Goal: Task Accomplishment & Management: Complete application form

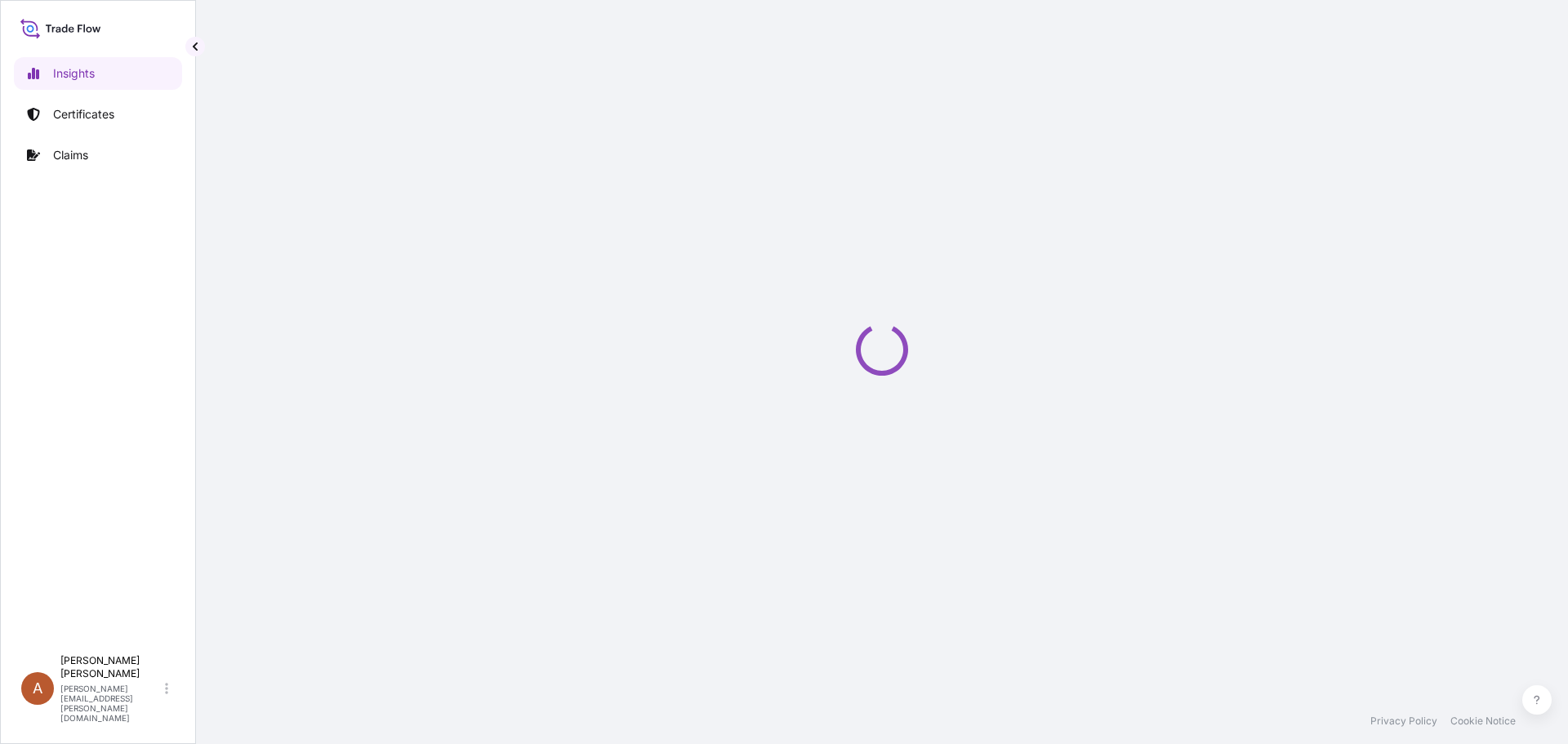
select select "2025"
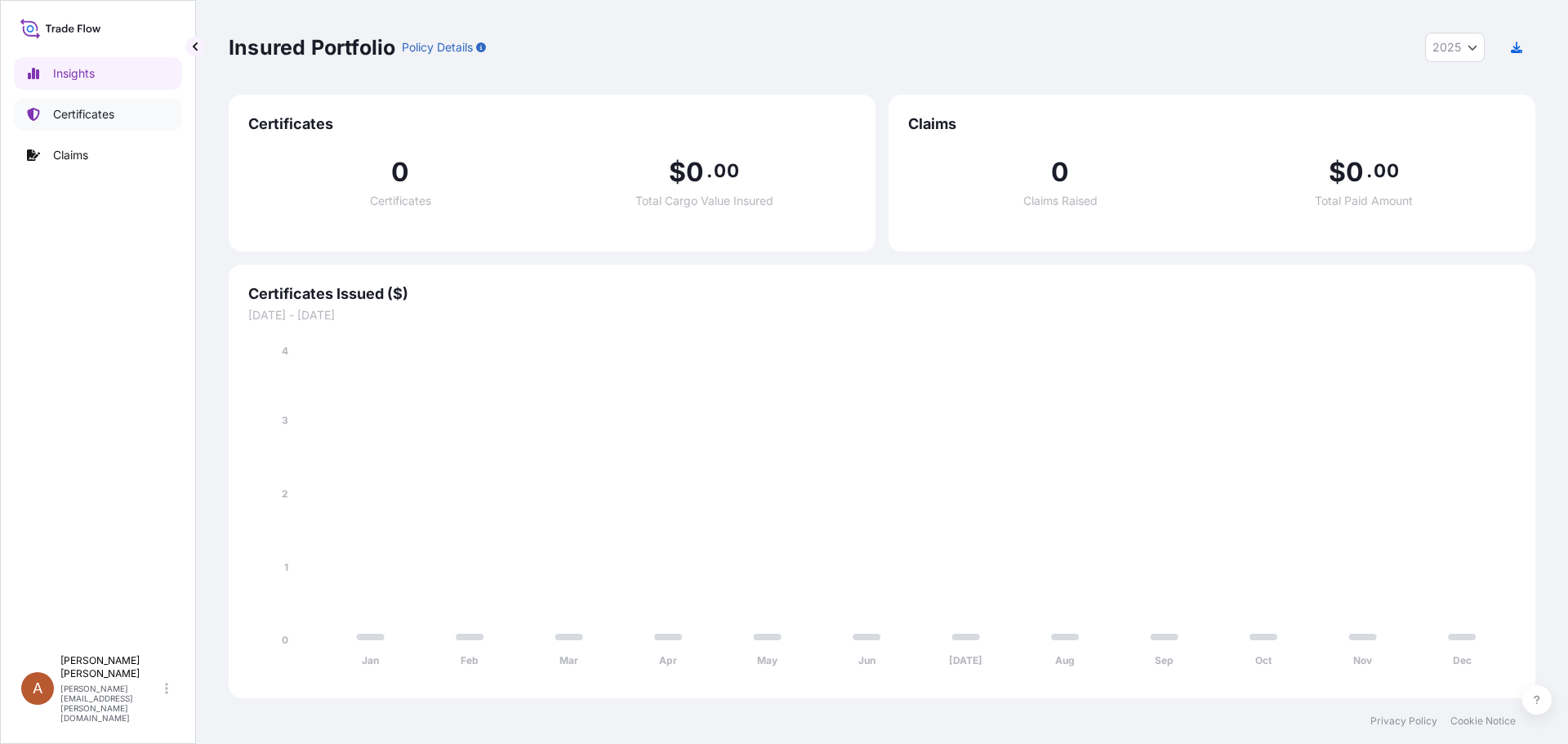
click at [77, 116] on p "Certificates" at bounding box center [83, 114] width 61 height 16
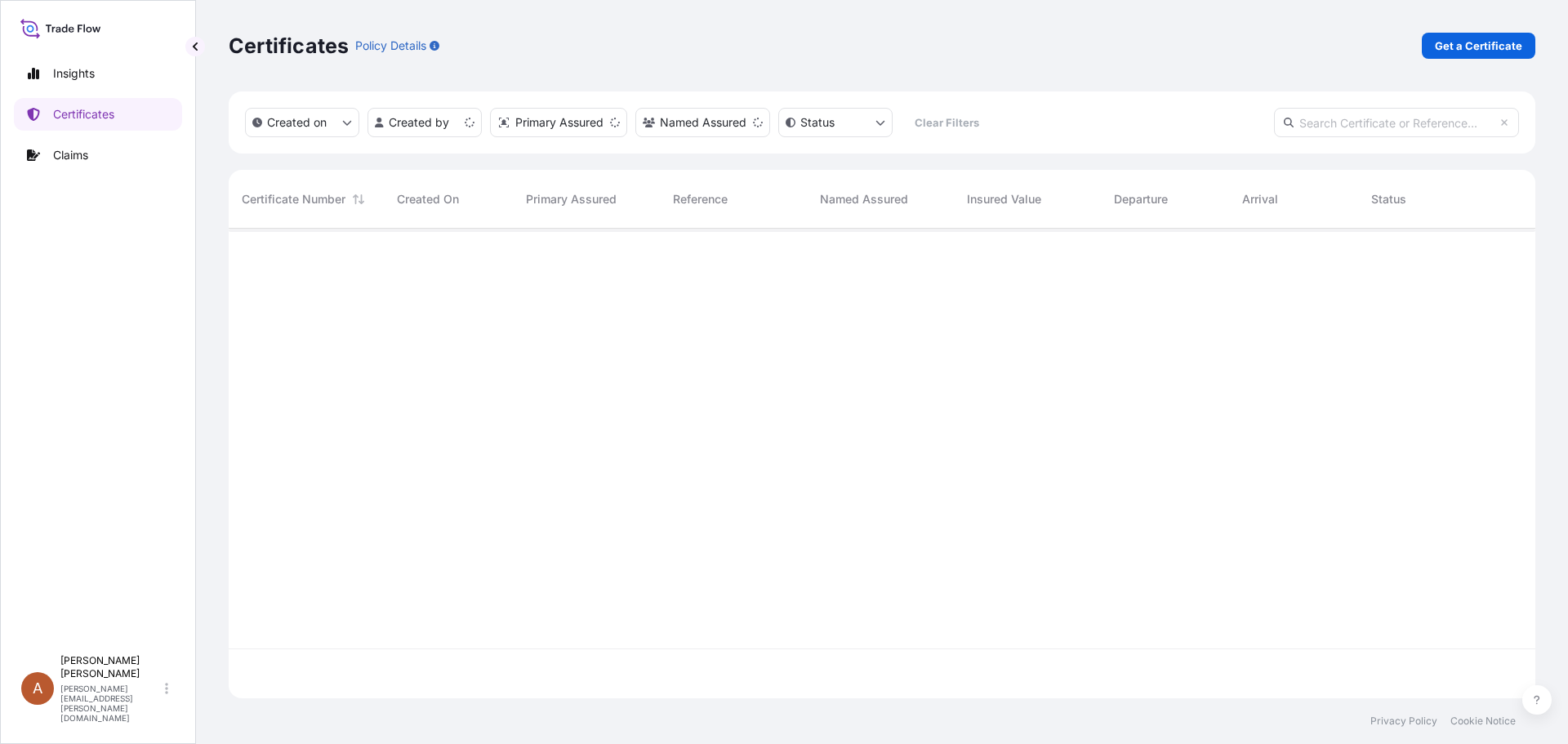
scroll to position [466, 1295]
click at [1464, 48] on p "Get a Certificate" at bounding box center [1479, 45] width 88 height 16
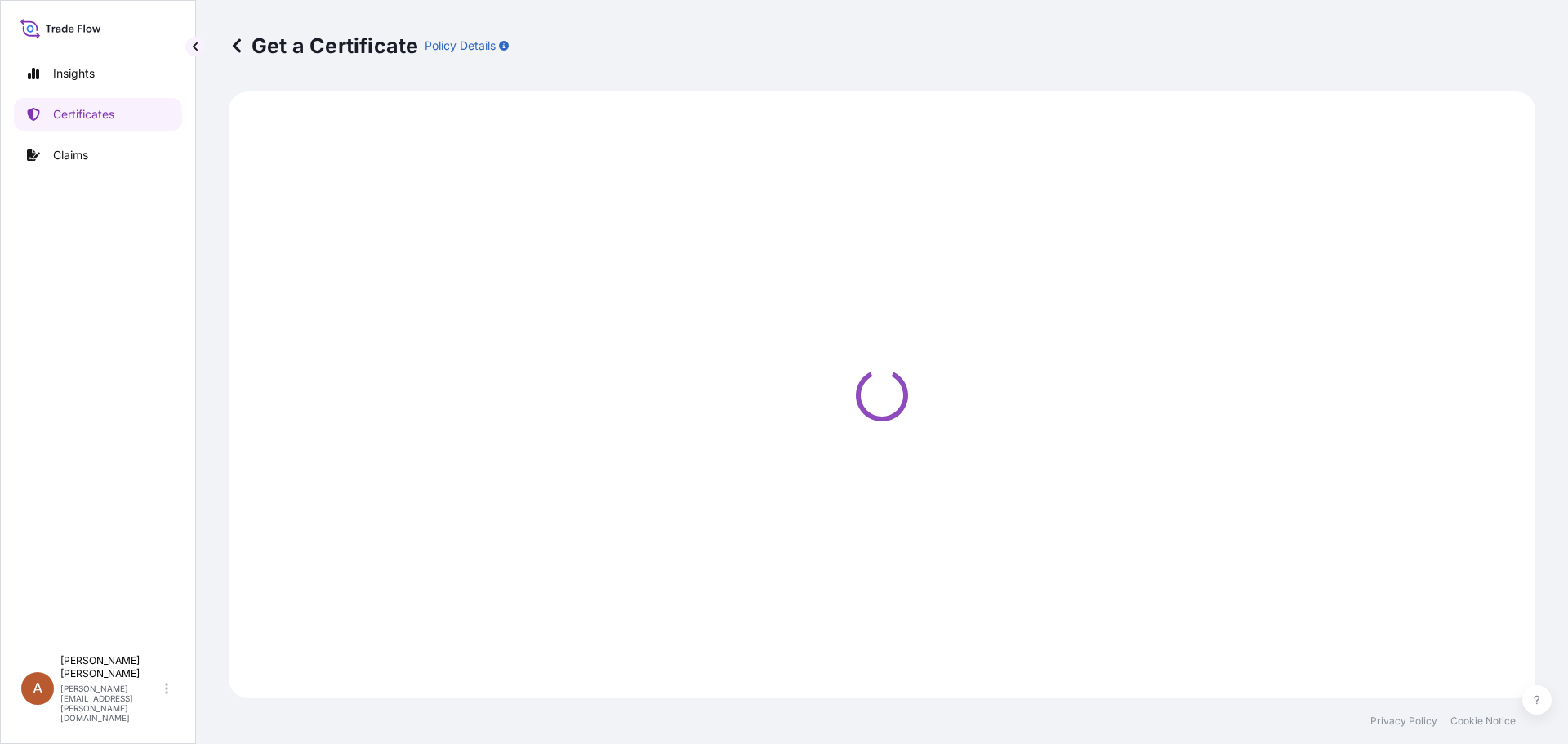
select select "Sea"
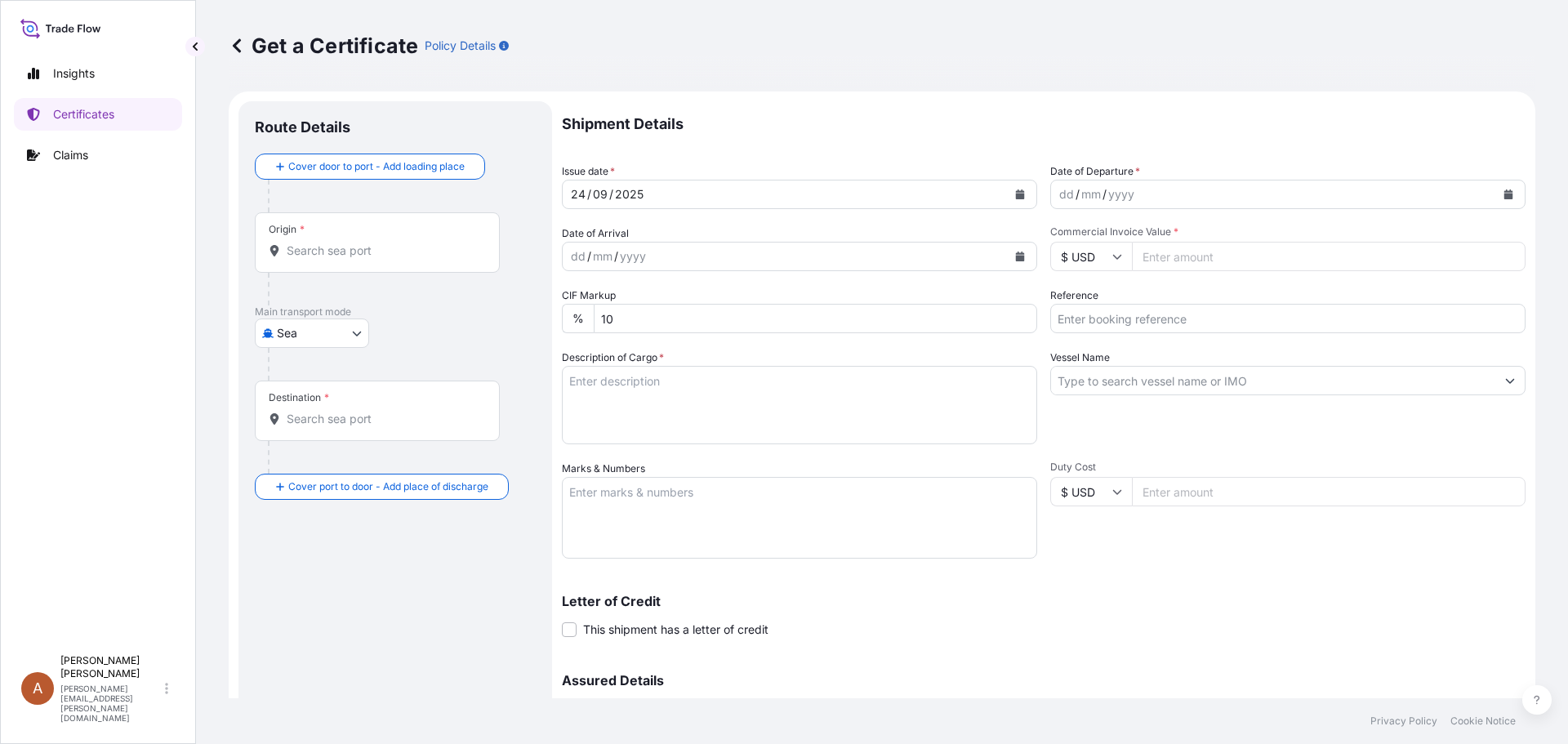
click at [1058, 195] on div "dd" at bounding box center [1067, 194] width 18 height 19
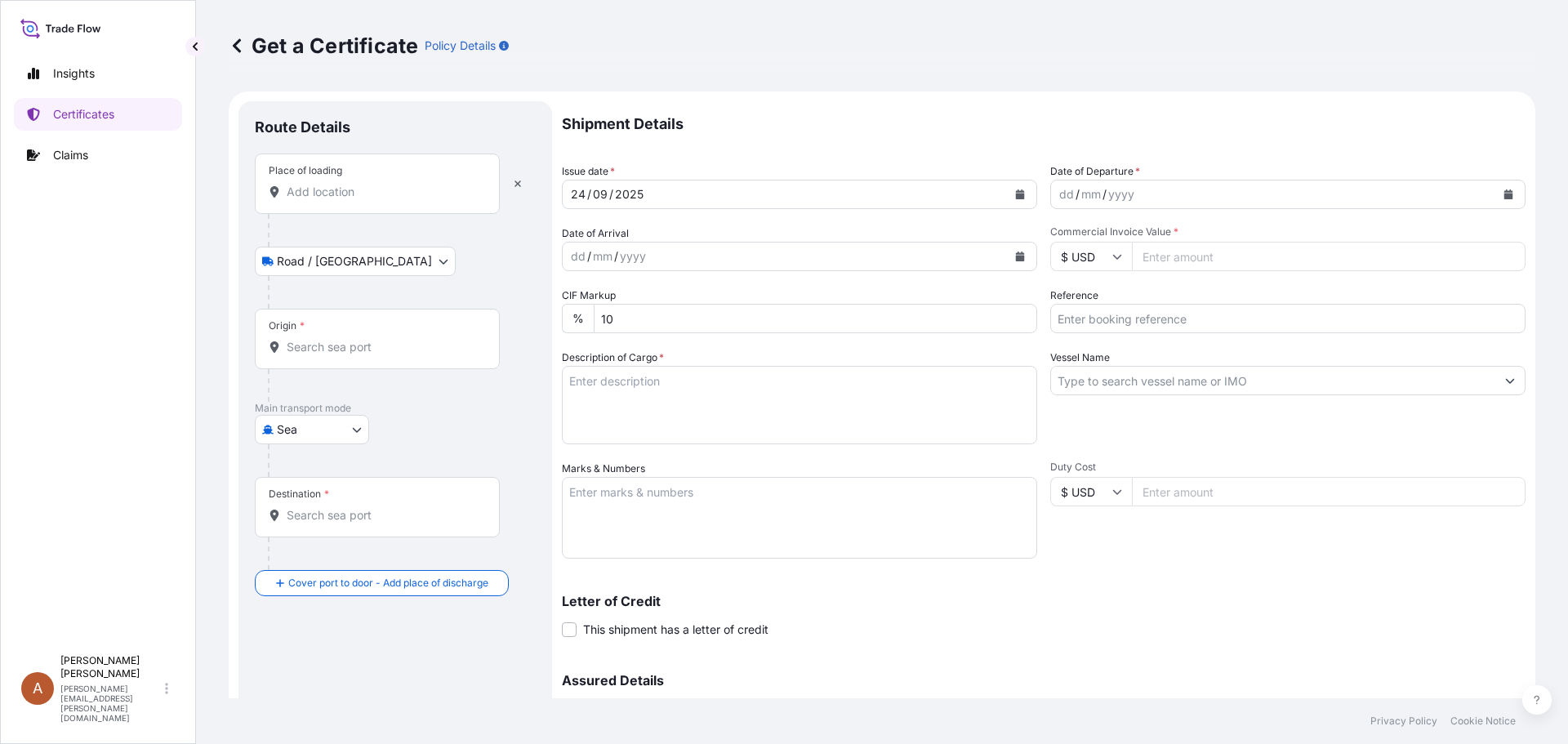
click at [329, 197] on input "Place of loading" at bounding box center [383, 191] width 193 height 16
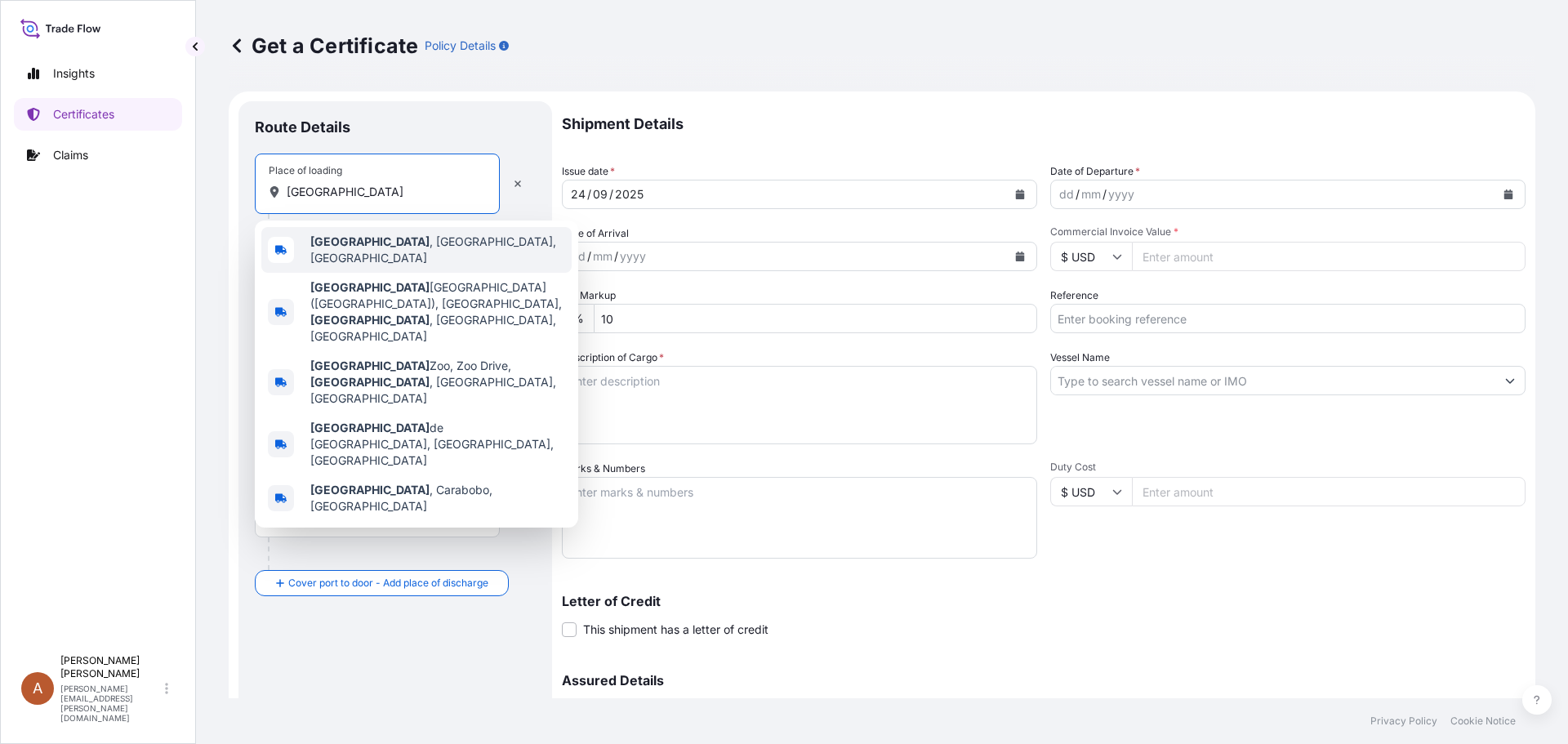
click at [351, 243] on b "[GEOGRAPHIC_DATA]" at bounding box center [371, 241] width 120 height 14
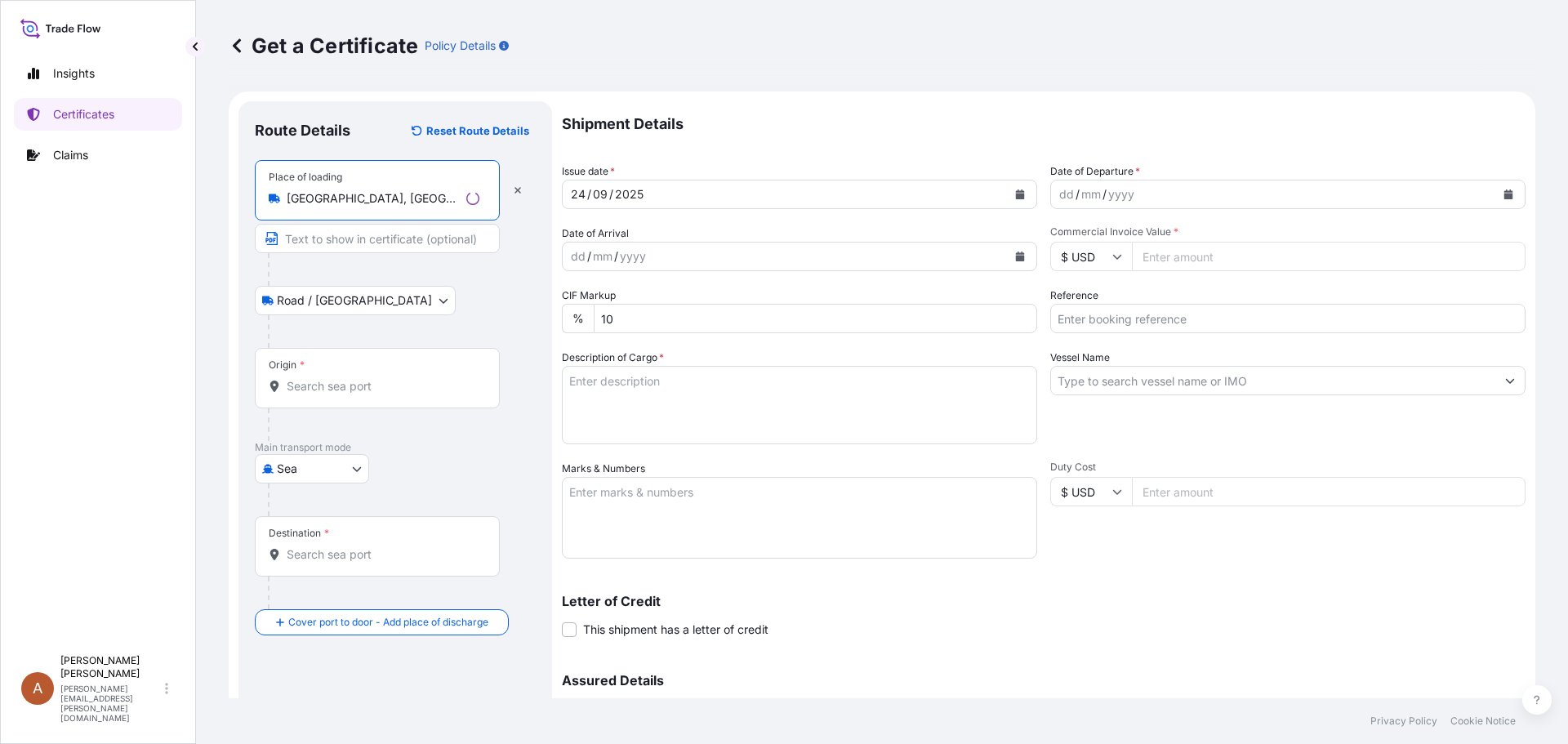
type input "[GEOGRAPHIC_DATA], [GEOGRAPHIC_DATA], [GEOGRAPHIC_DATA]"
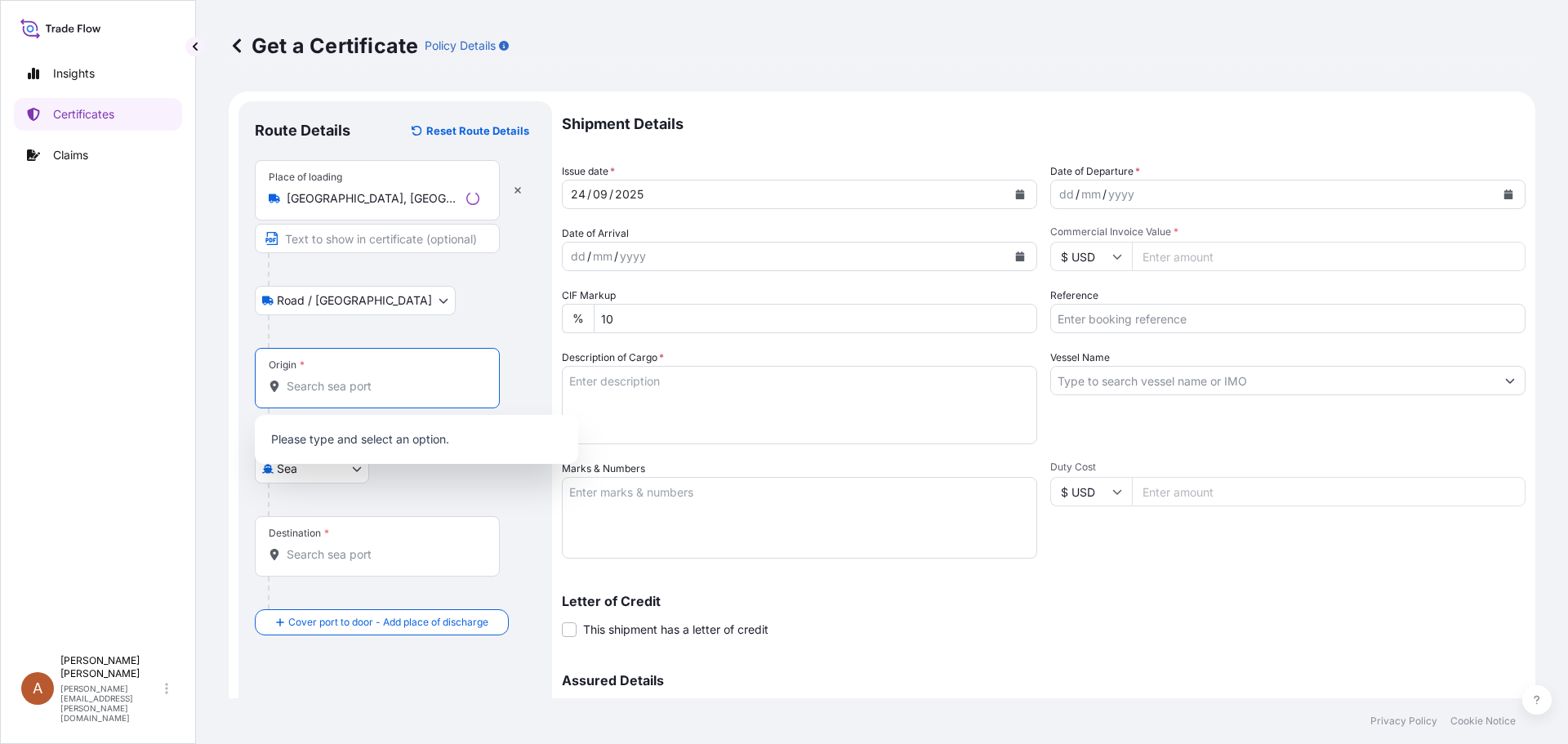
click at [302, 392] on input "Origin *" at bounding box center [383, 386] width 193 height 16
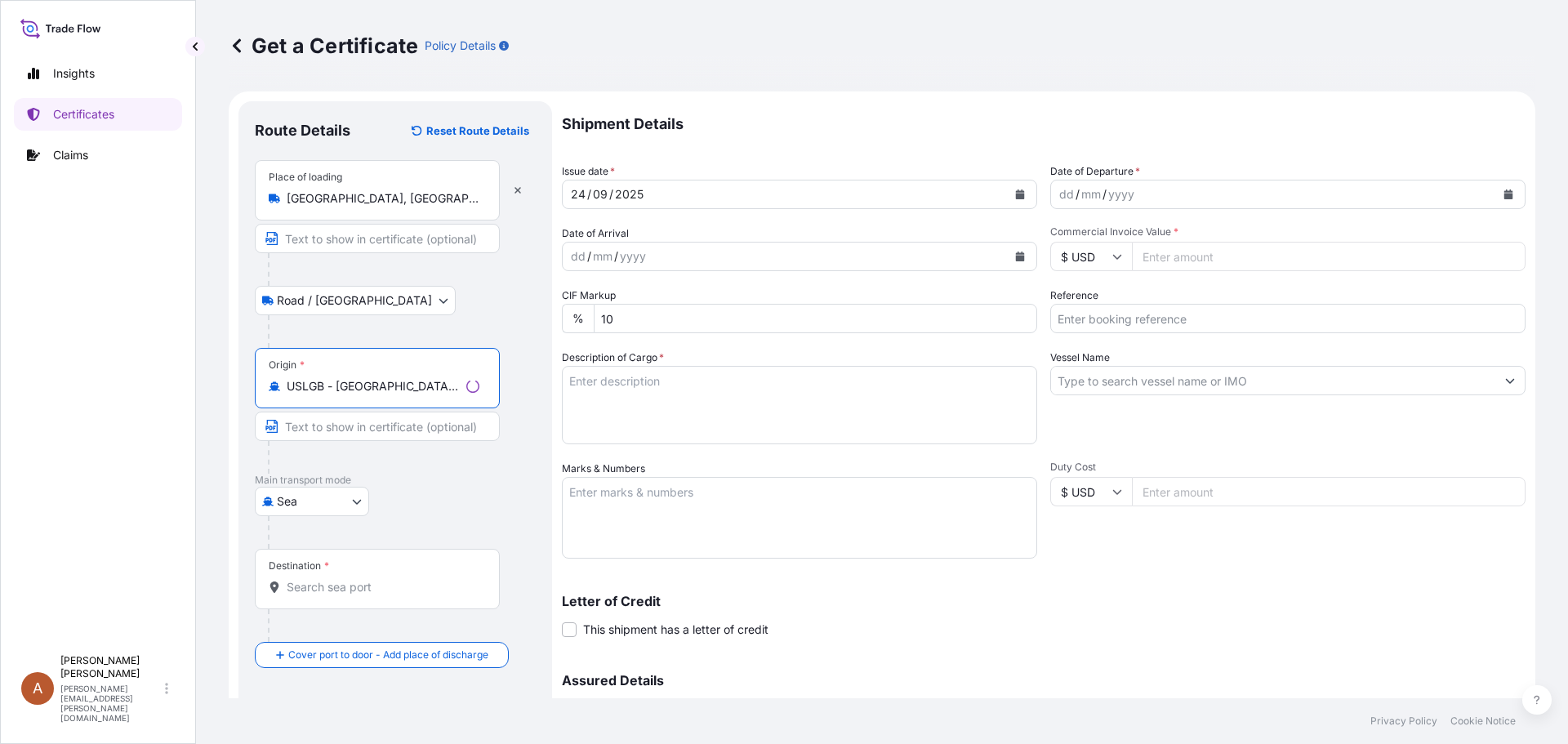
type input "USLGB - [GEOGRAPHIC_DATA], [GEOGRAPHIC_DATA]"
click at [305, 586] on input "Destination *" at bounding box center [383, 587] width 193 height 16
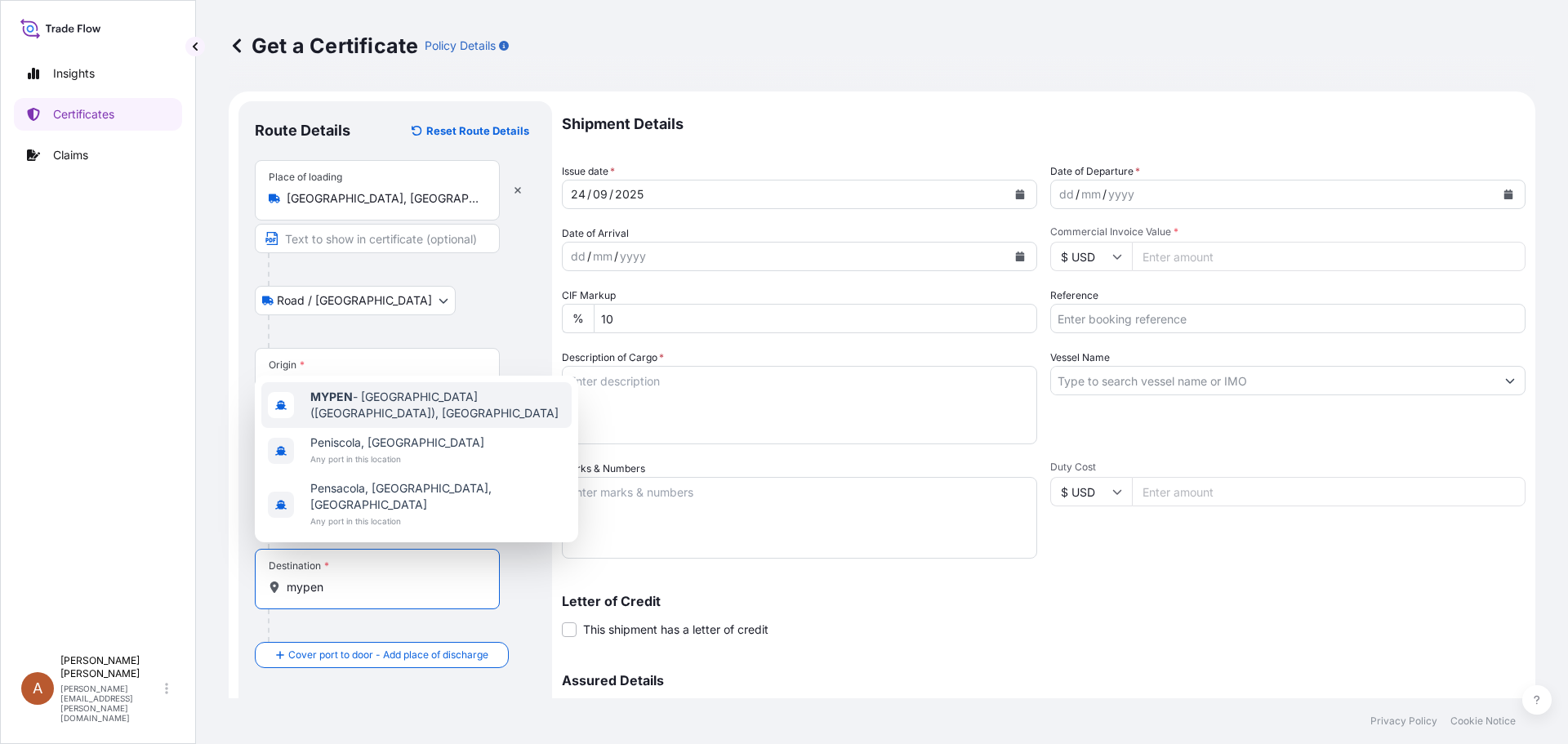
click at [346, 403] on b "MYPEN" at bounding box center [332, 397] width 42 height 14
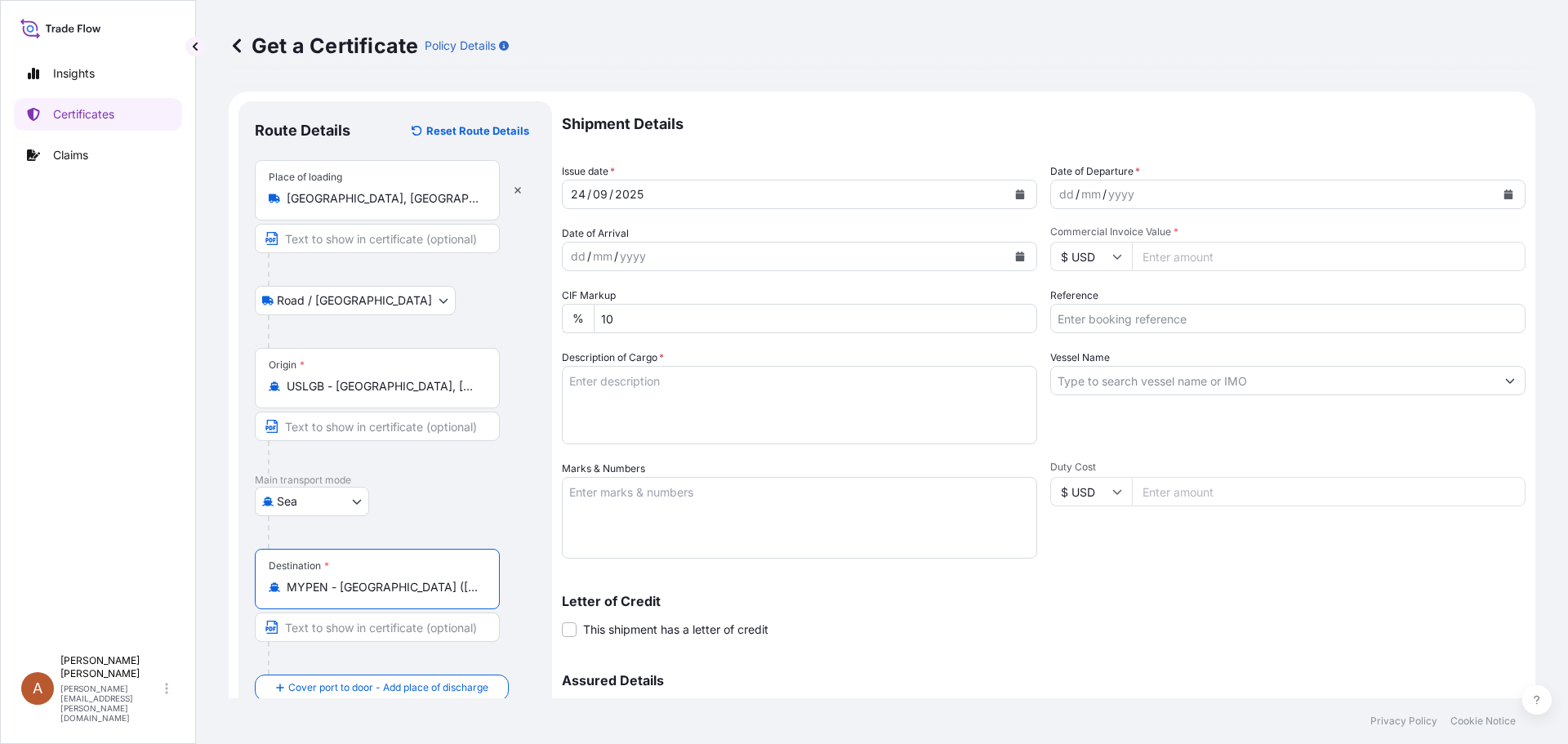
type input "MYPEN - [GEOGRAPHIC_DATA] ([GEOGRAPHIC_DATA]), [GEOGRAPHIC_DATA]"
click at [1058, 191] on div "dd" at bounding box center [1067, 194] width 18 height 19
type input "164220"
type input "SCVG0114987 / 1030393"
click at [592, 370] on textarea "Description of Cargo *" at bounding box center [799, 404] width 475 height 78
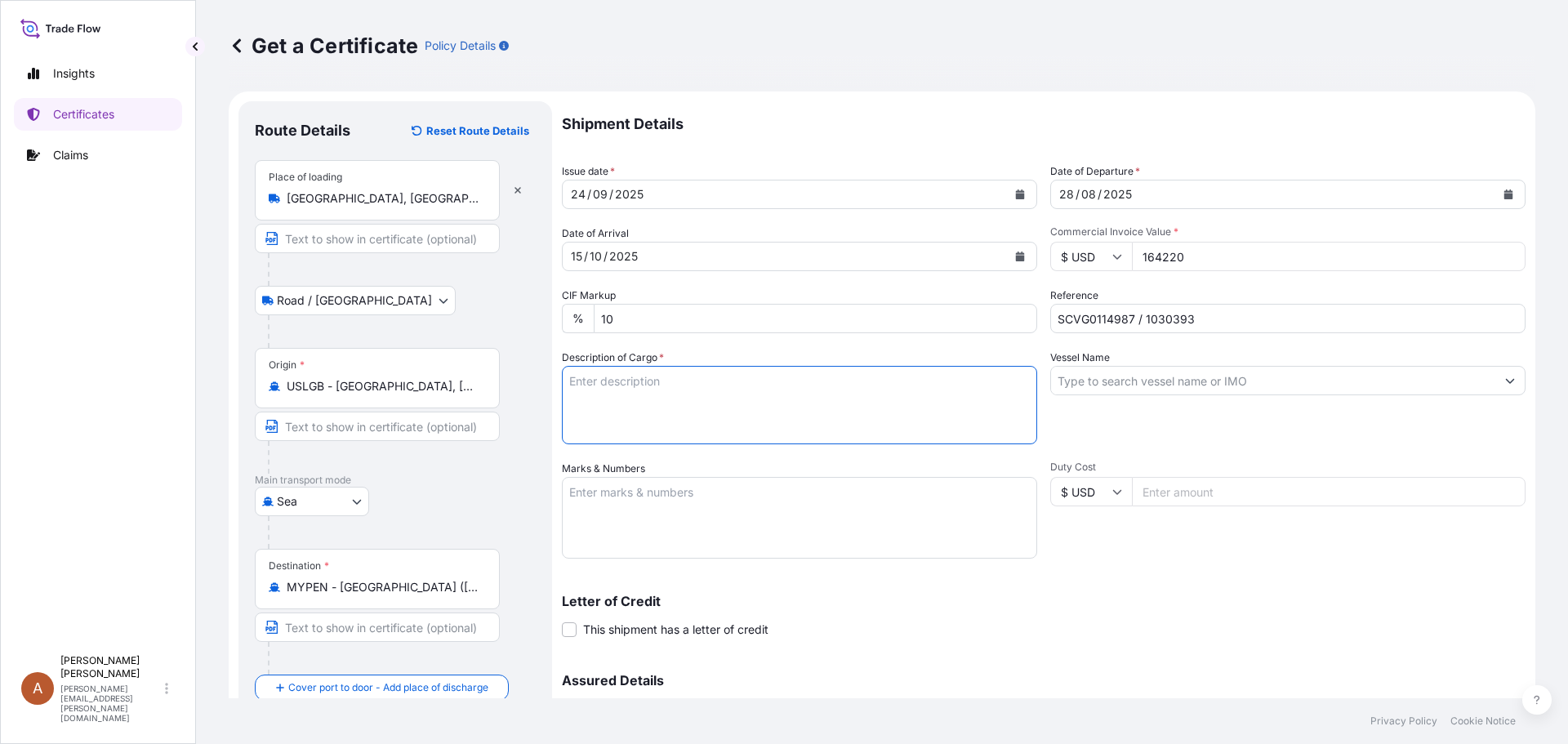
paste textarea "KELCOGEL LT 100-P,25KG,DRUM"
click at [579, 393] on textarea "KELCOGEL LT 100-P,25KG,DRUM" at bounding box center [799, 404] width 475 height 78
paste textarea "112 drums of each 25kgs on 7 heat treated pallets. Vol: 1 x 20’ FCL from [GEOGR…"
click at [628, 429] on textarea "KELCOGEL LT 100-P,25KG,DRUM 112 drums of each 25kgs on 7 heat treated pallets. …" at bounding box center [799, 404] width 475 height 78
click at [758, 430] on textarea "KELCOGEL LT 100-P,25KG,DRUM 112 drums of each 25kgs on 7 heat treated pallets. …" at bounding box center [799, 404] width 475 height 78
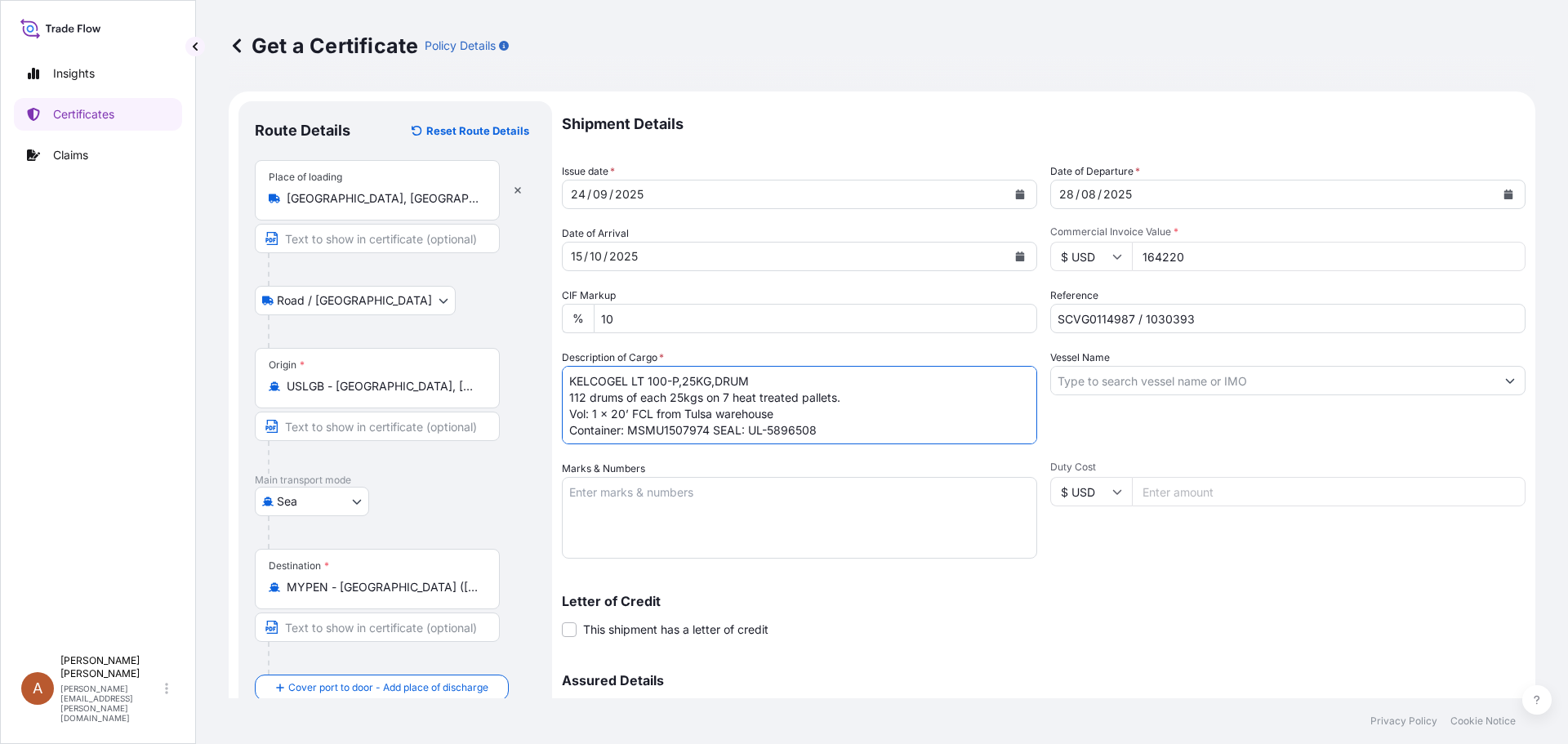
click at [714, 427] on textarea "KELCOGEL LT 100-P,25KG,DRUM 112 drums of each 25kgs on 7 heat treated pallets. …" at bounding box center [799, 404] width 475 height 78
type textarea "KELCOGEL LT 100-P,25KG,DRUM 112 drums of each 25kgs on 7 heat treated pallets. …"
click at [1110, 381] on input "Vessel Name" at bounding box center [1274, 380] width 444 height 29
click at [1053, 374] on input "Vessel Name" at bounding box center [1274, 380] width 444 height 29
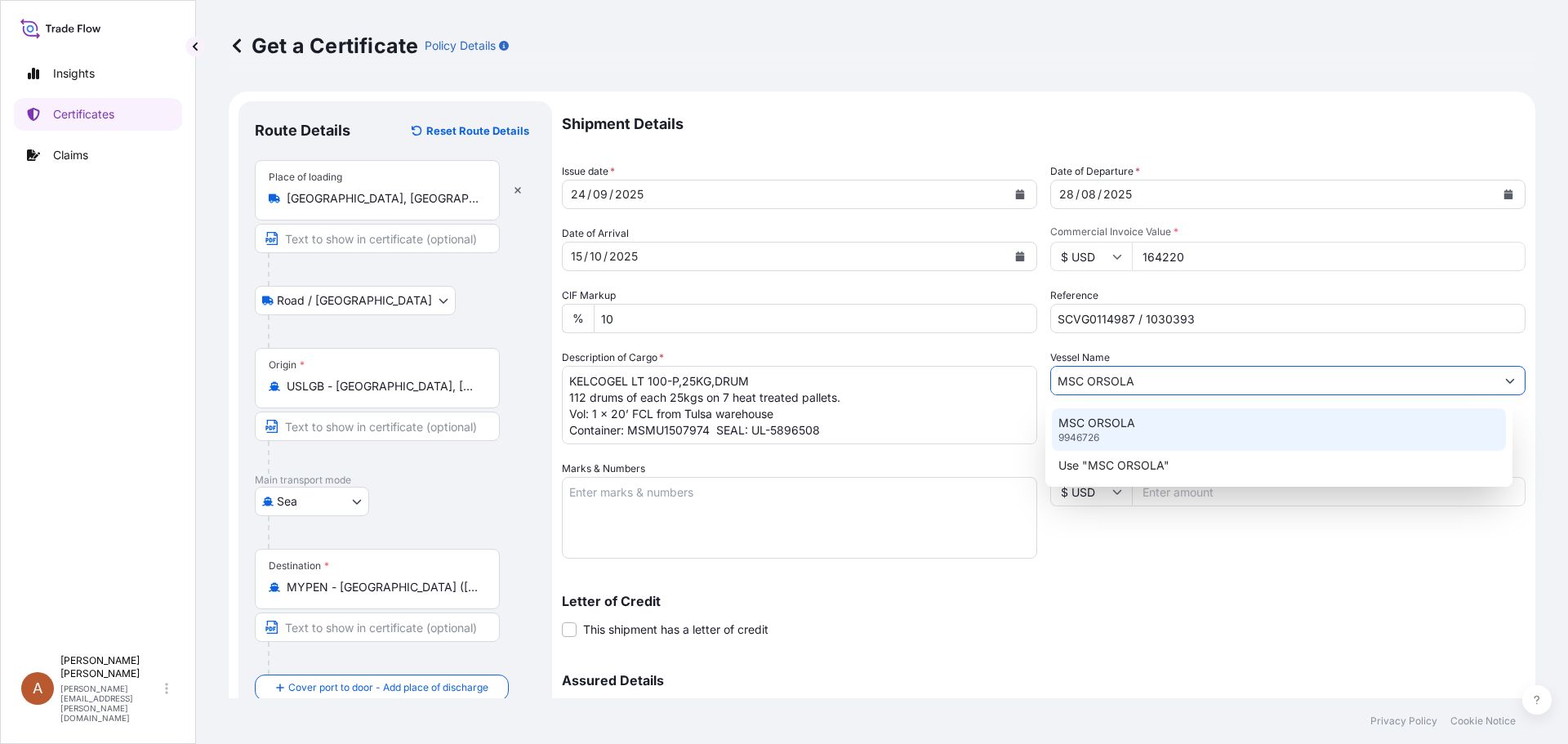
click at [1082, 427] on p "MSC ORSOLA" at bounding box center [1097, 423] width 77 height 16
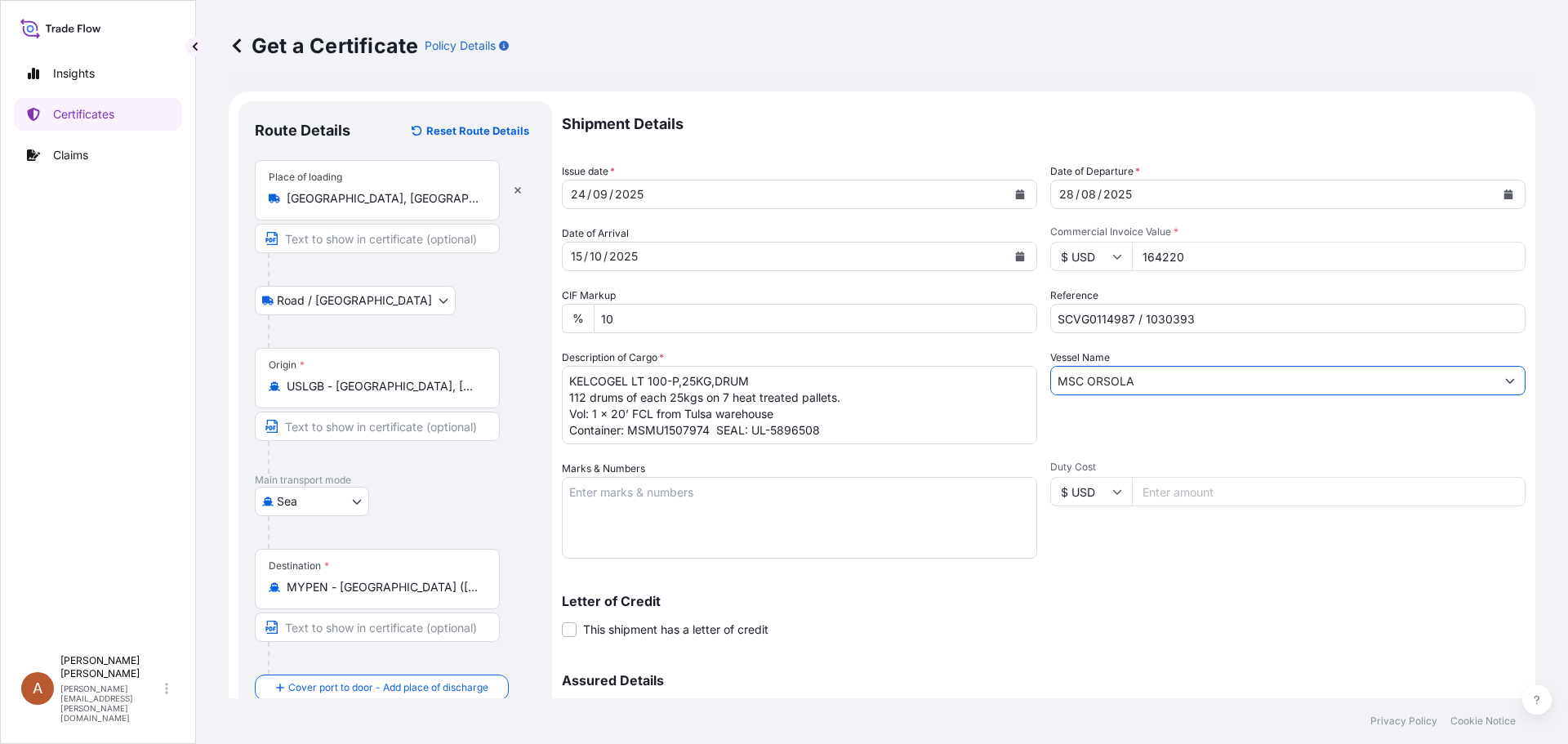
type input "MSC ORSOLA"
click at [649, 500] on textarea "Marks & Numbers" at bounding box center [799, 517] width 475 height 82
click at [618, 503] on textarea "Marks & Numbers" at bounding box center [799, 517] width 475 height 82
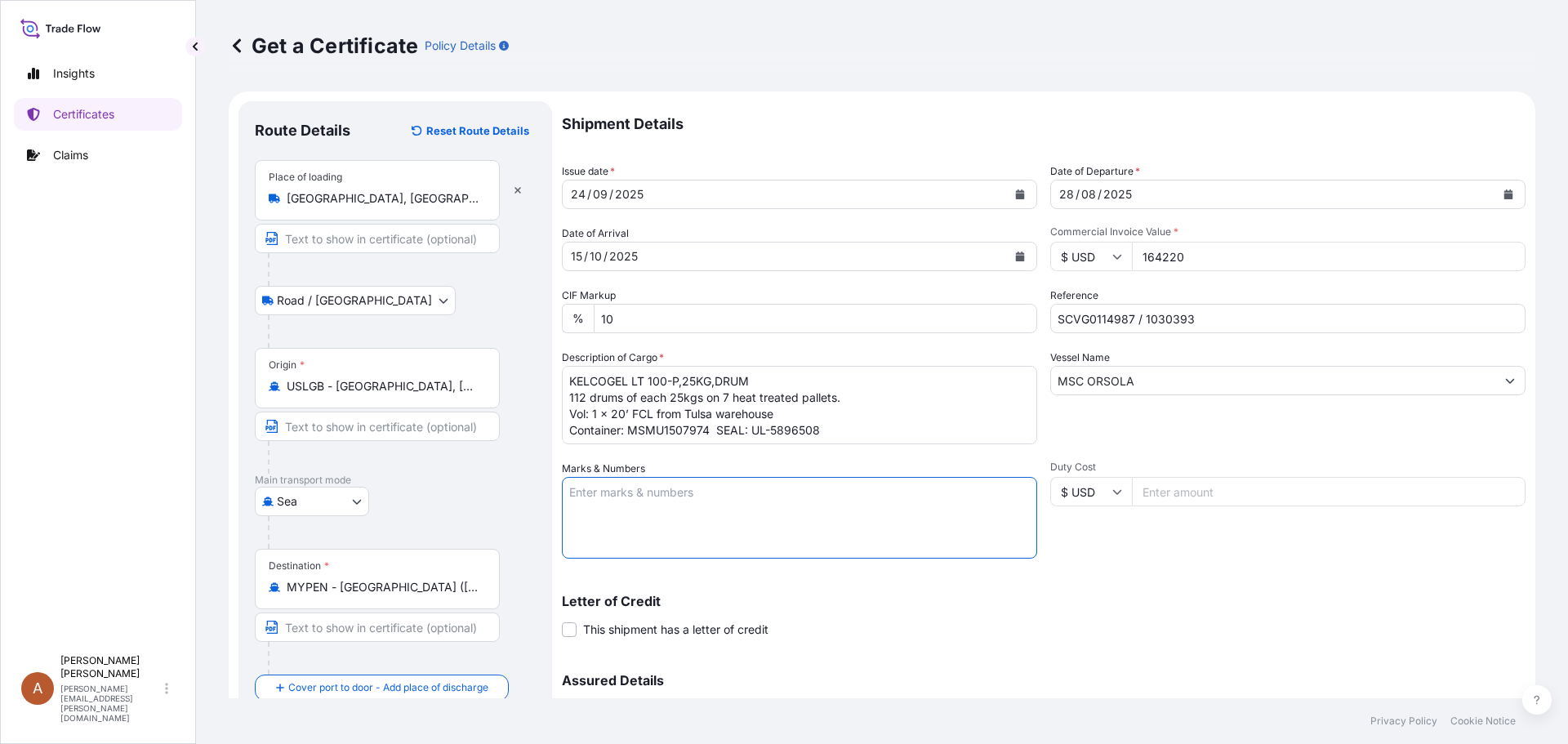
paste textarea "Country of Origin: U.S.A. Importer: [PERSON_NAME] CO-RO Manufacturing Sdn. Bhd.…"
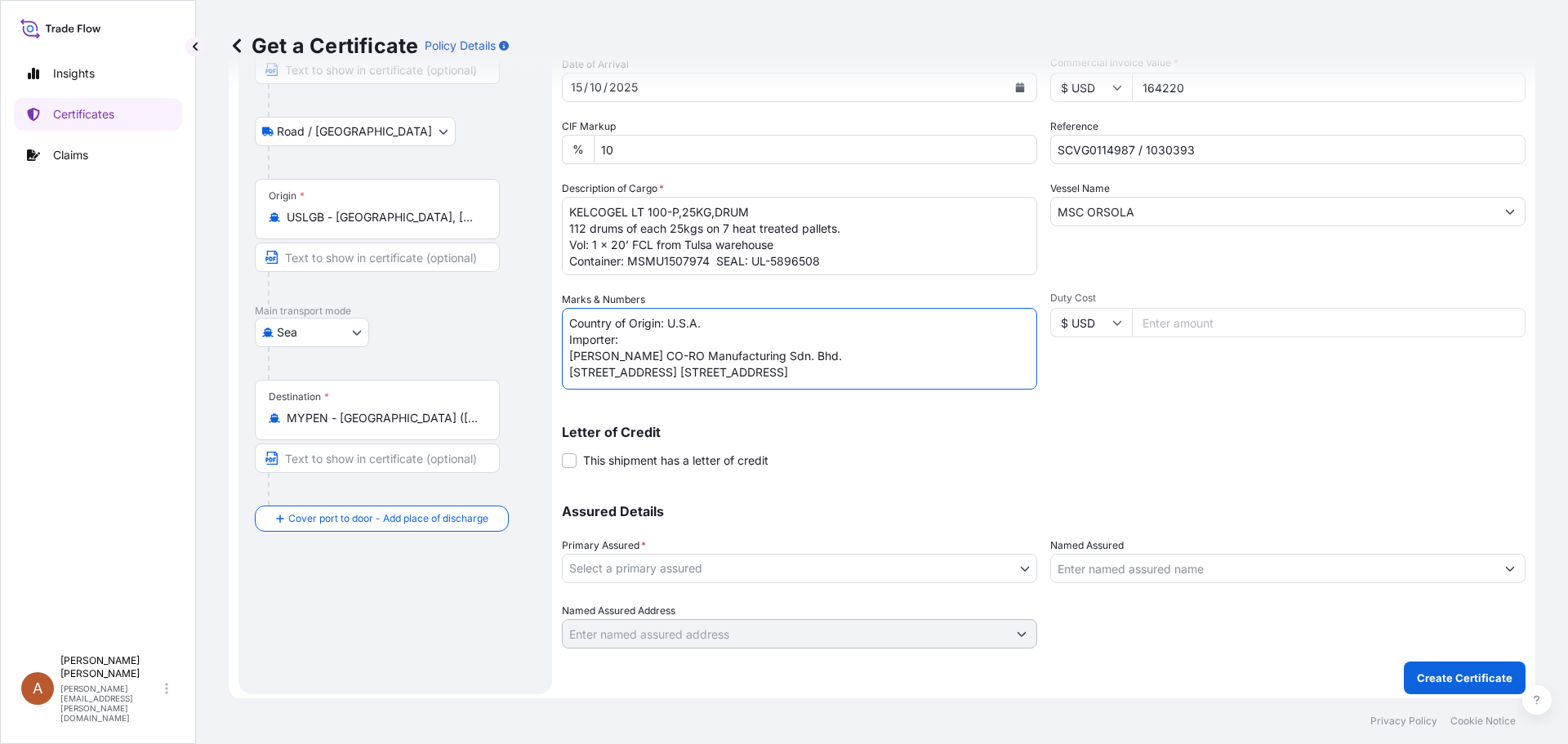
scroll to position [175, 0]
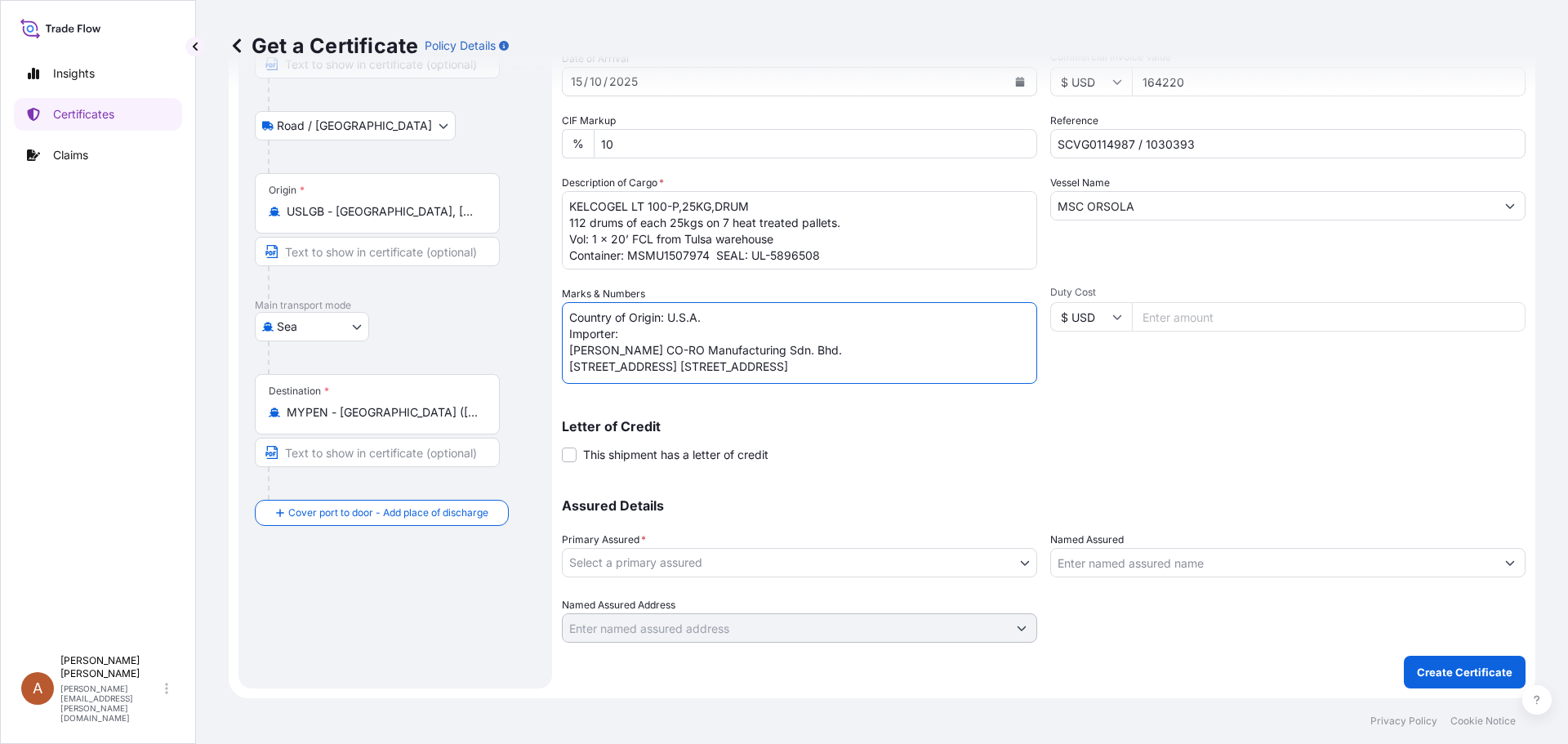
type textarea "Country of Origin: U.S.A. Importer: [PERSON_NAME] CO-RO Manufacturing Sdn. Bhd.…"
click at [785, 563] on body "Insights Certificates Claims A Alicia Pye-miller [EMAIL_ADDRESS][PERSON_NAME][D…" at bounding box center [784, 372] width 1568 height 744
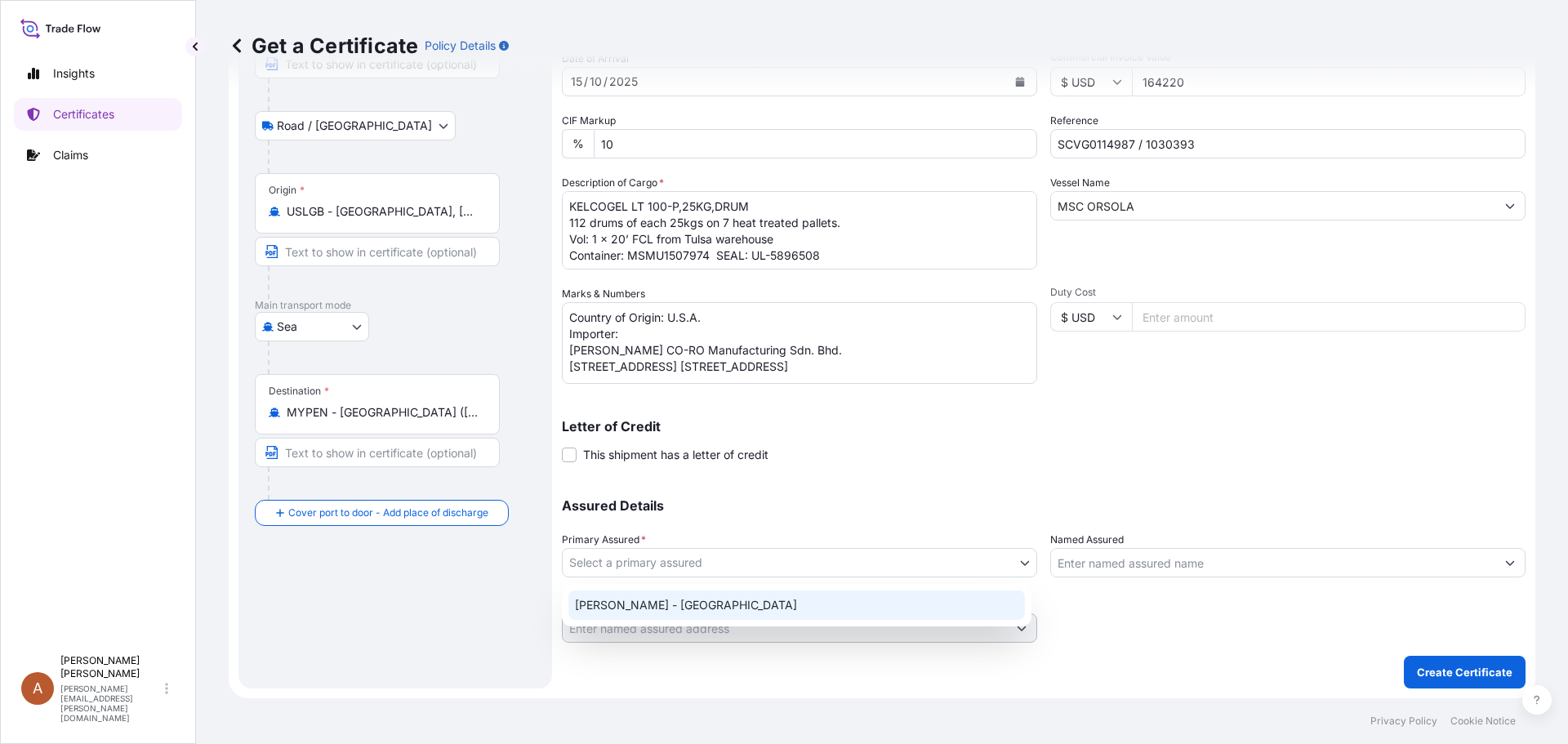
click at [615, 606] on div "[PERSON_NAME] - [GEOGRAPHIC_DATA]" at bounding box center [797, 605] width 457 height 29
select select "31650"
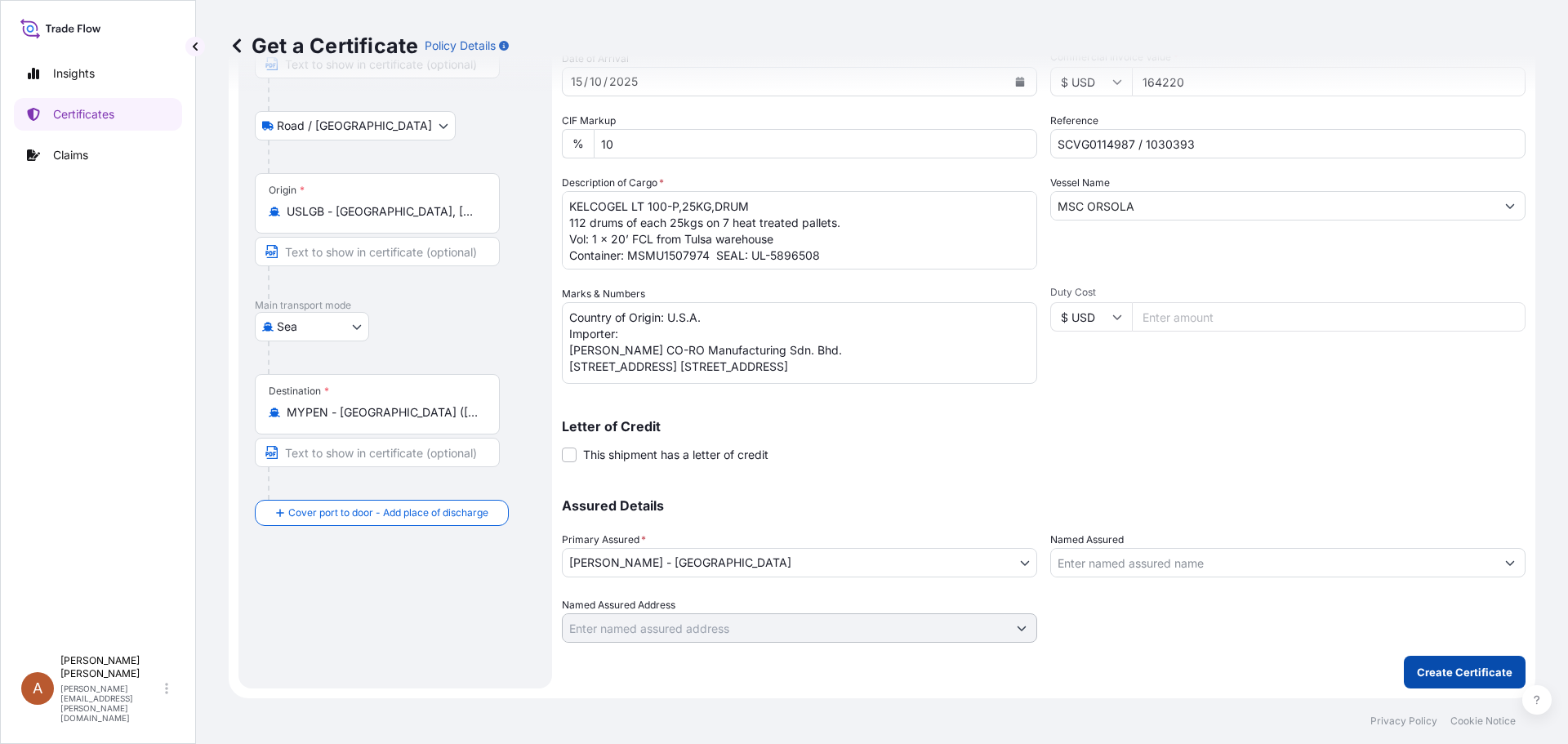
click at [1462, 671] on p "Create Certificate" at bounding box center [1465, 672] width 96 height 16
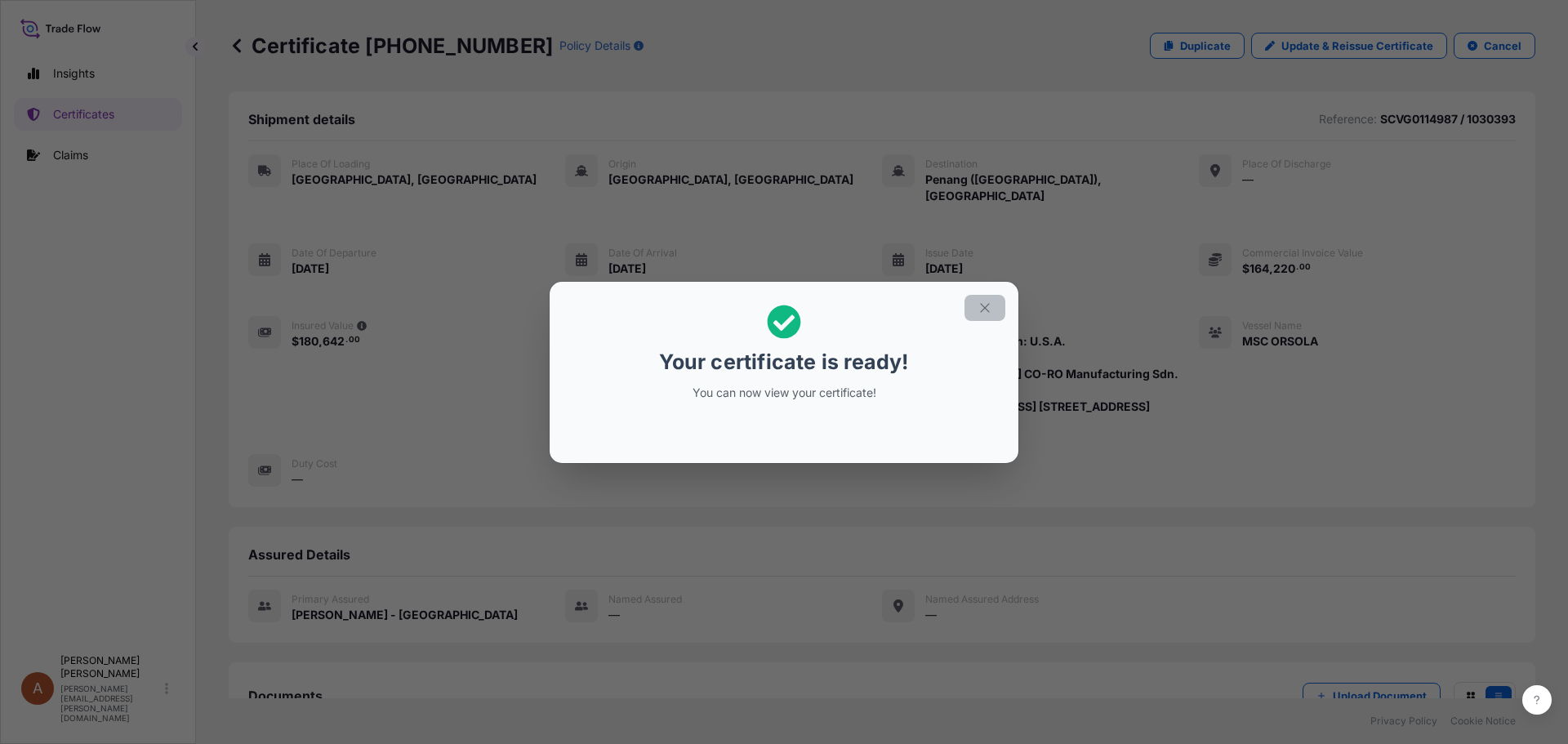
click at [985, 302] on icon "button" at bounding box center [985, 307] width 14 height 14
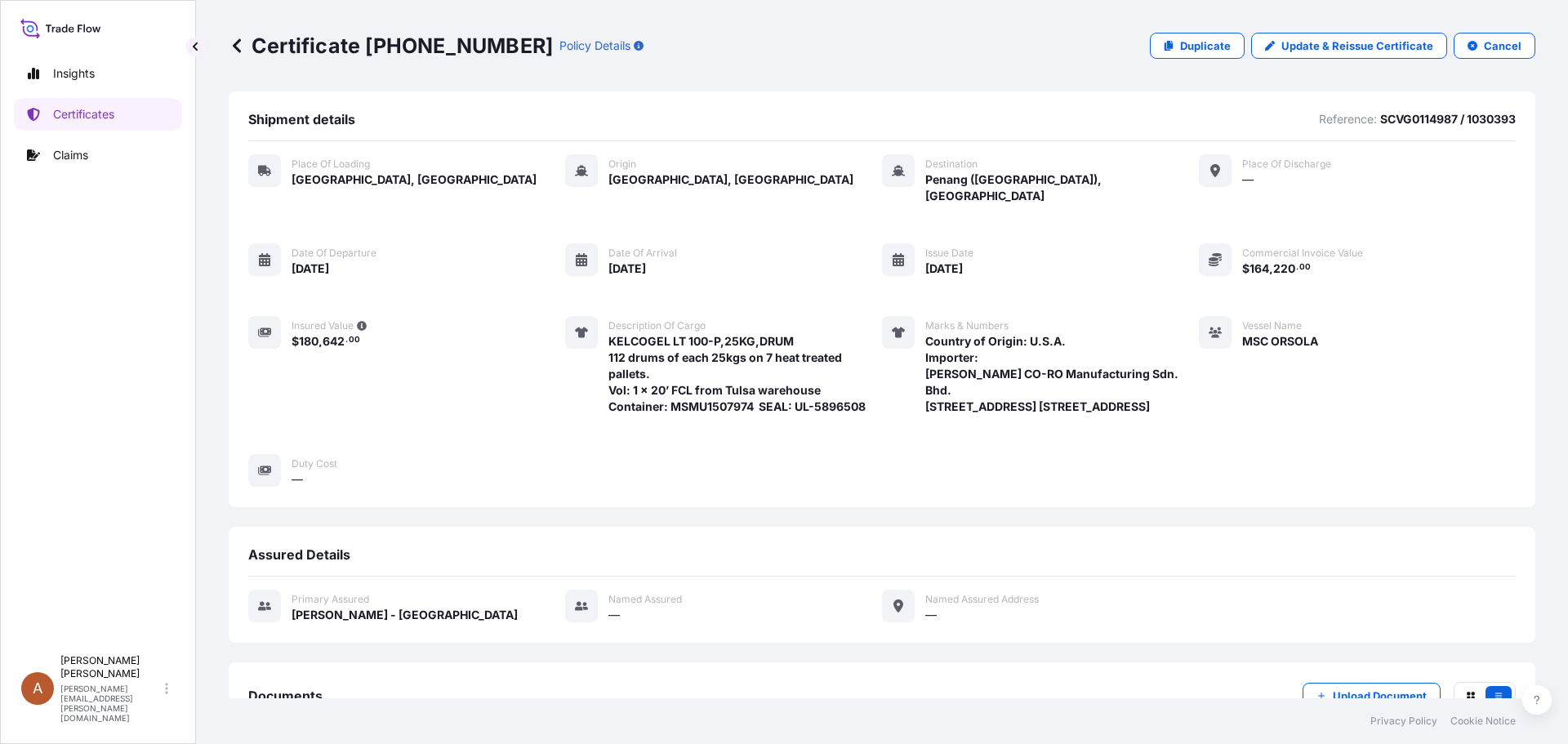
scroll to position [219, 0]
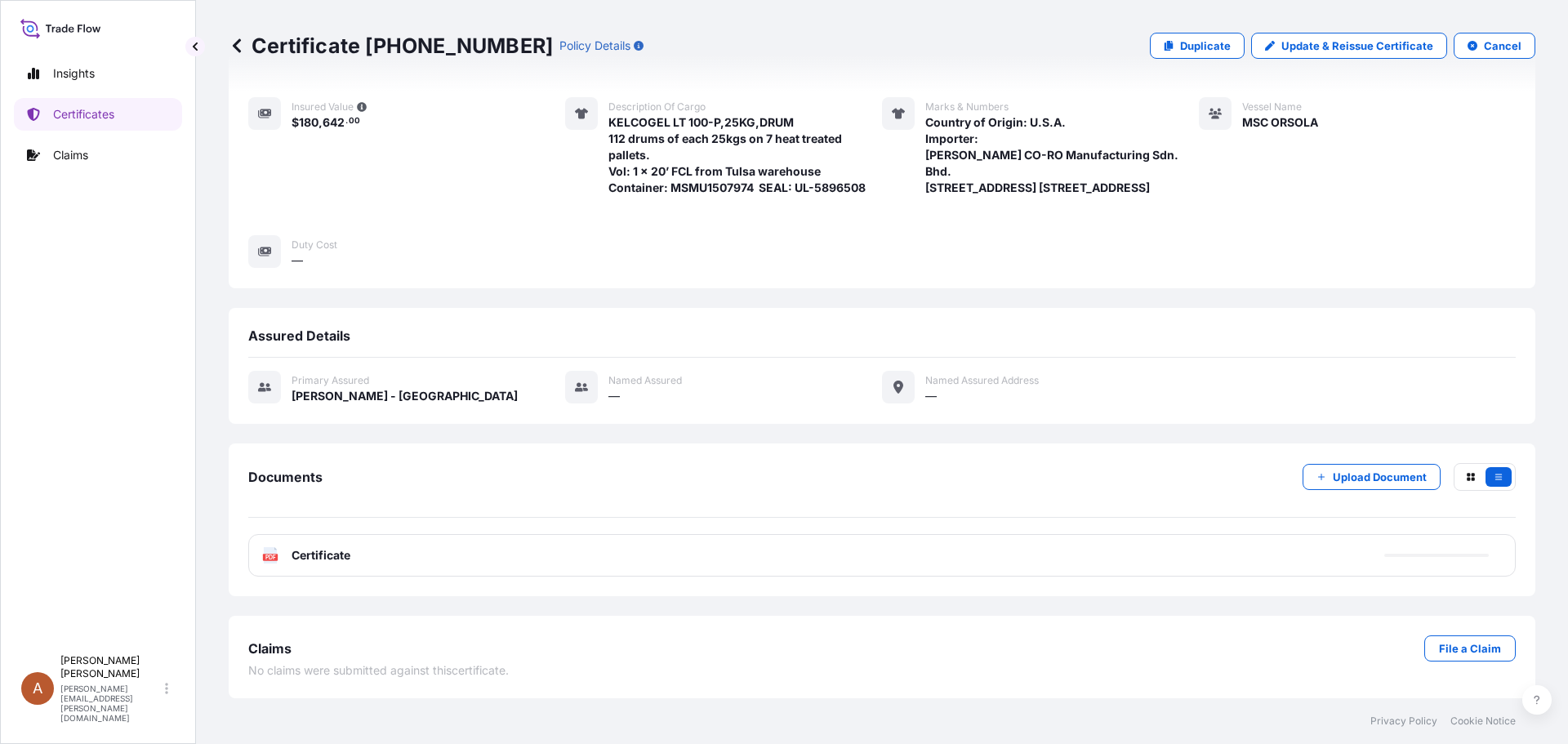
click at [269, 553] on icon at bounding box center [270, 555] width 14 height 16
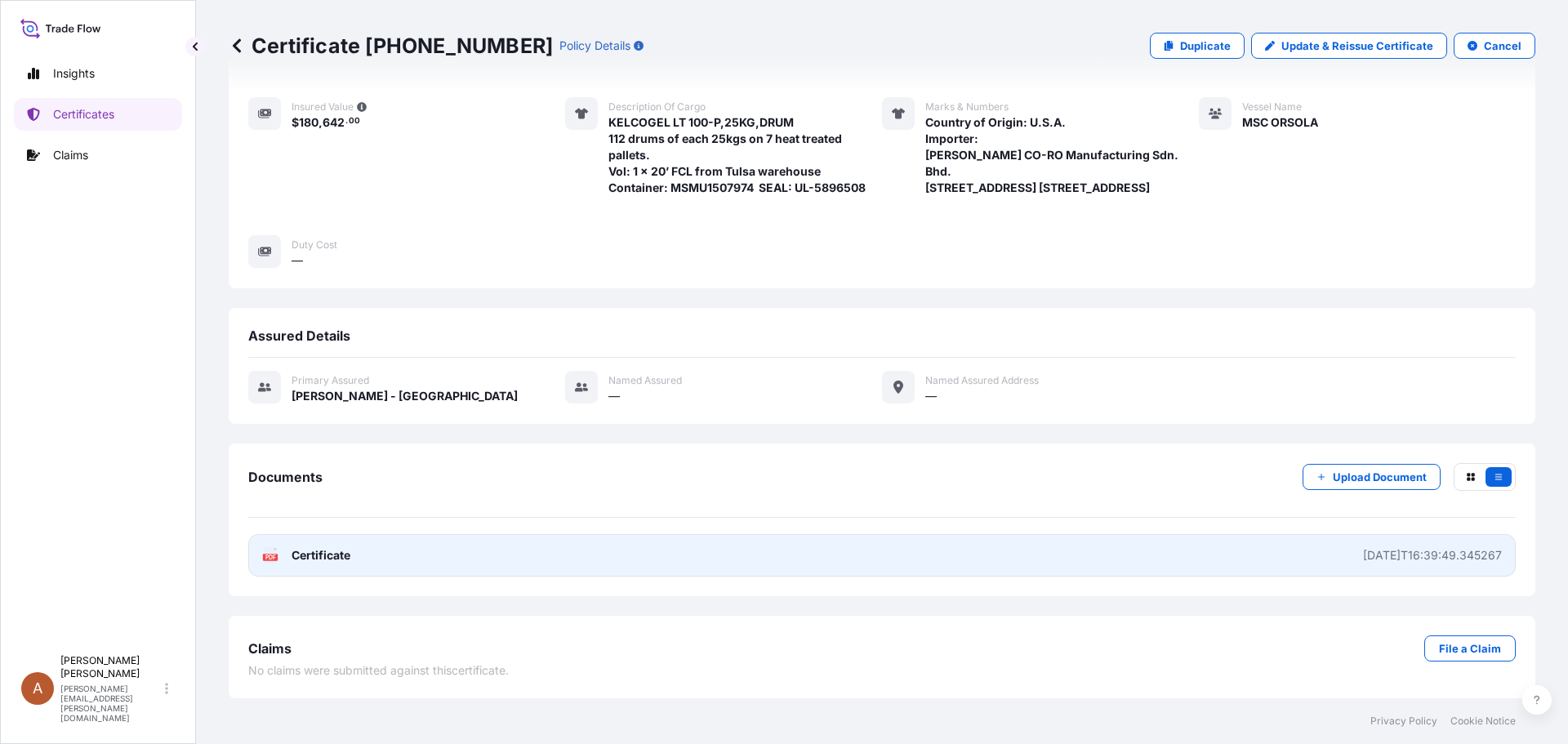
click at [269, 553] on icon at bounding box center [270, 555] width 14 height 16
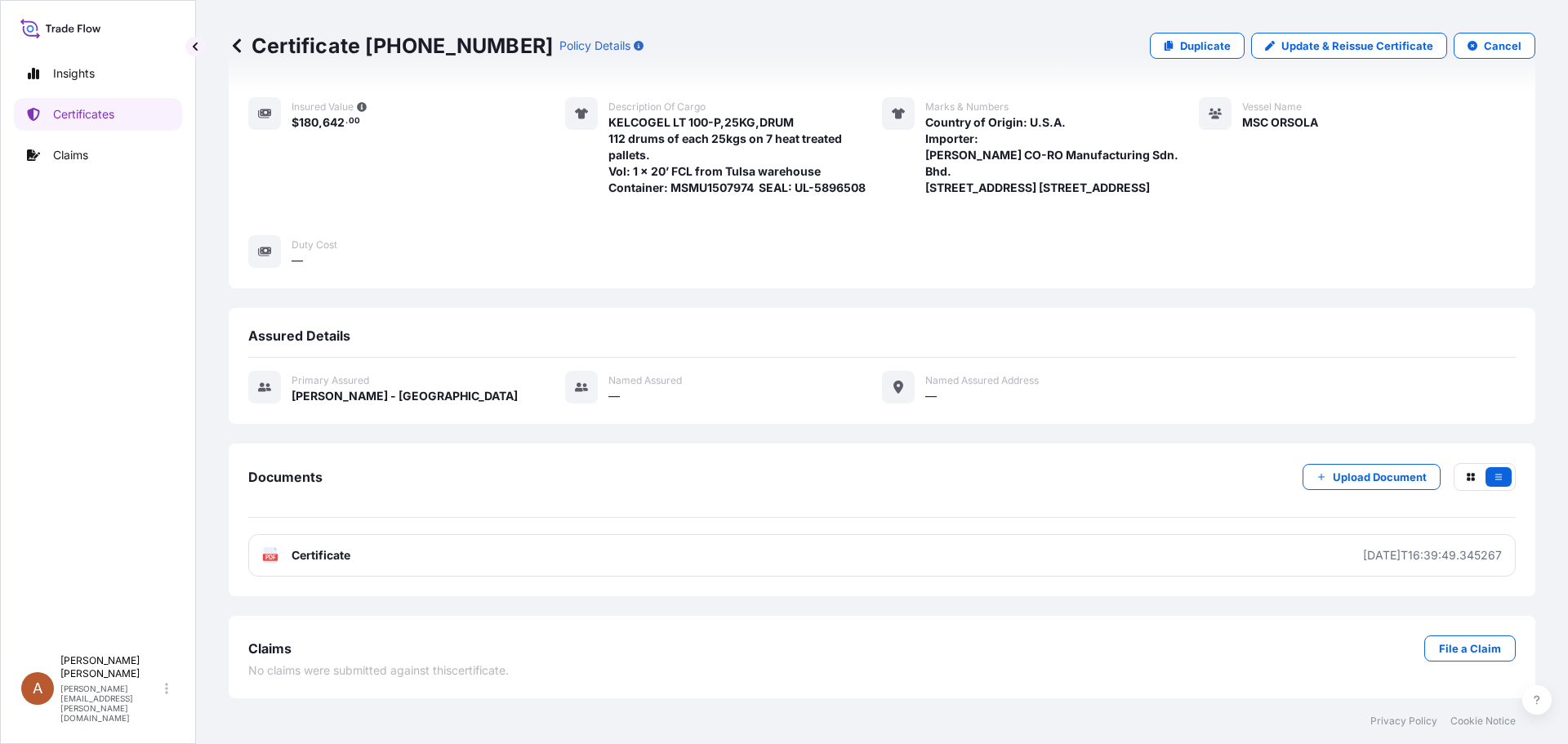
click at [233, 43] on icon at bounding box center [237, 45] width 16 height 16
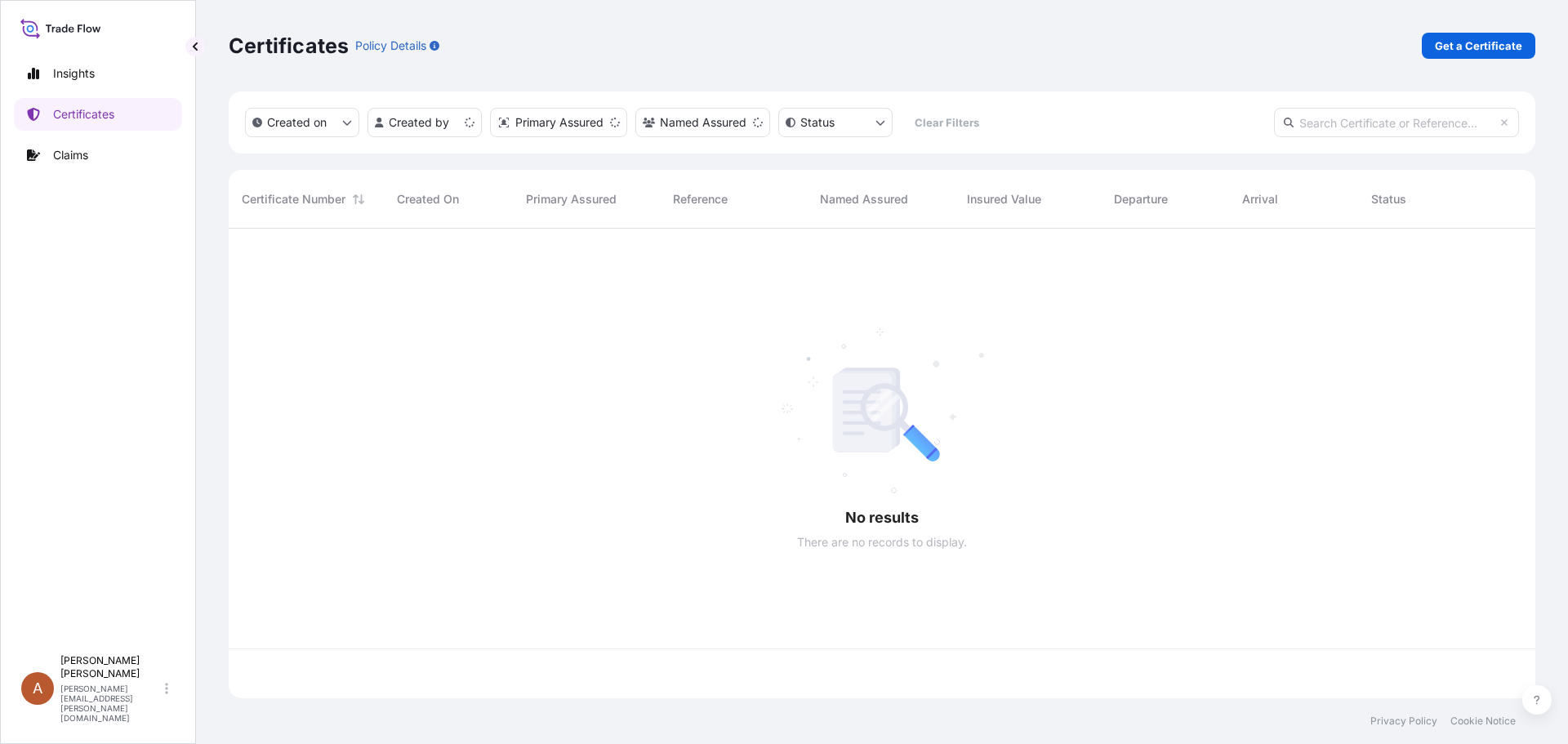
scroll to position [466, 1295]
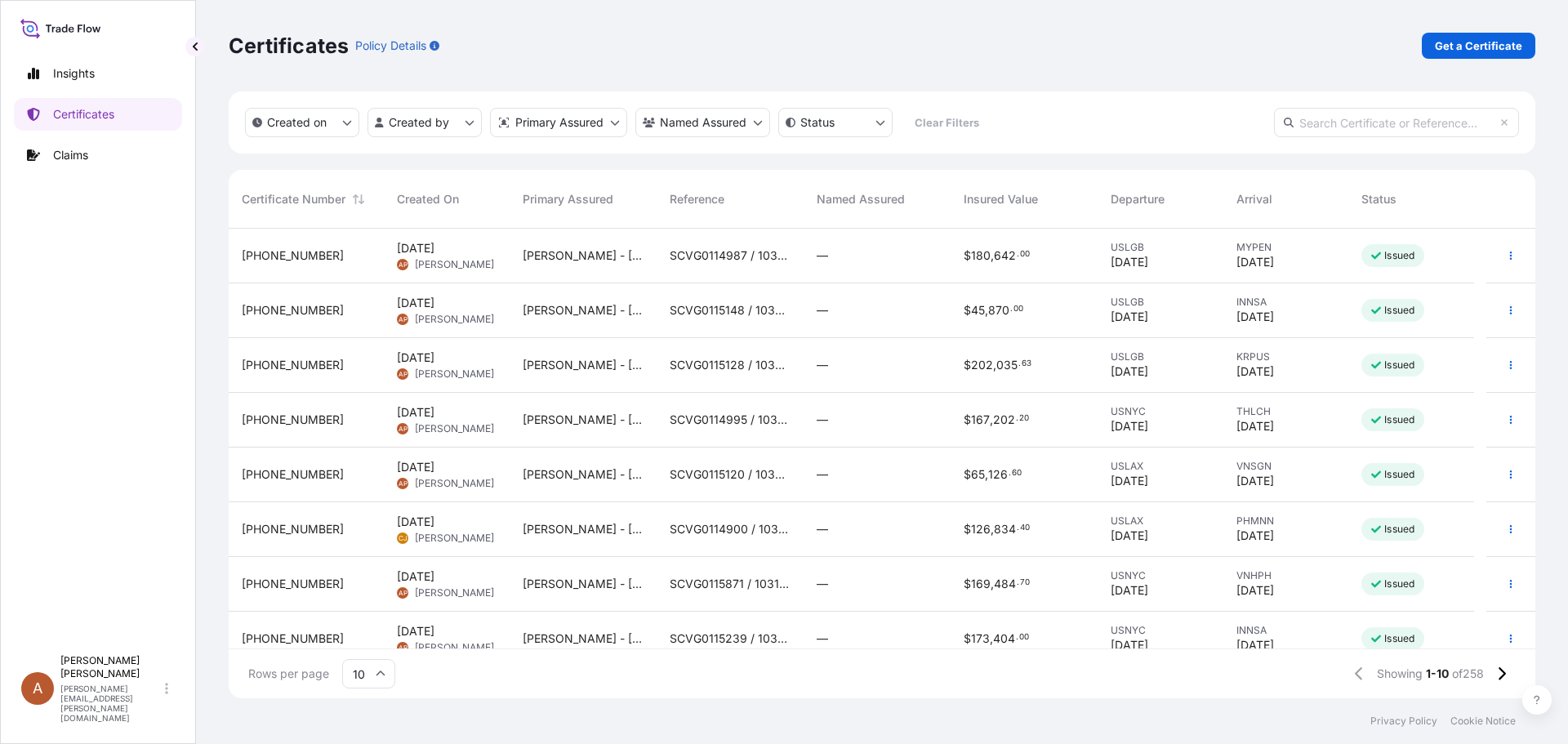
click at [722, 584] on span "SCVG0115871 / 1031045" at bounding box center [730, 583] width 121 height 16
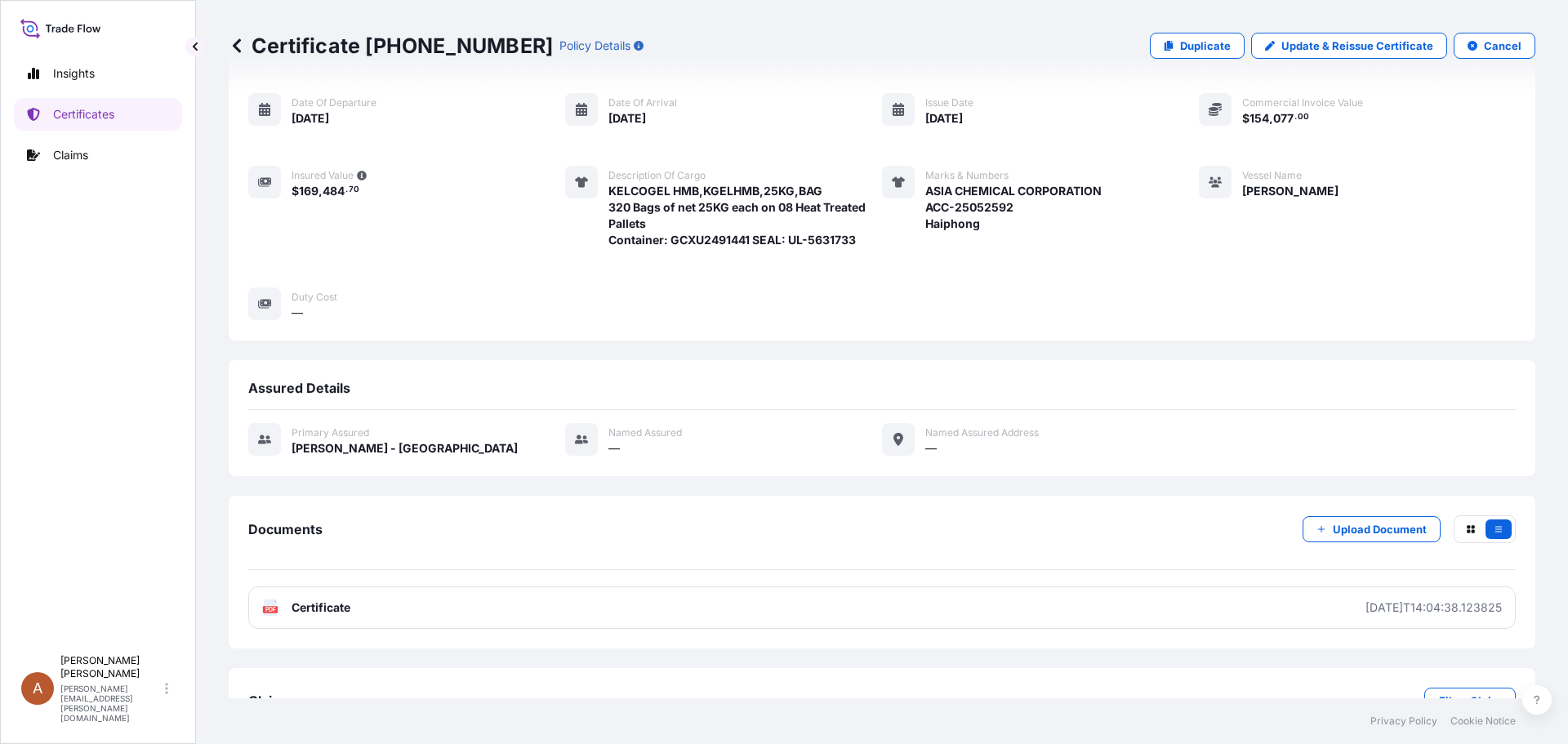
scroll to position [186, 0]
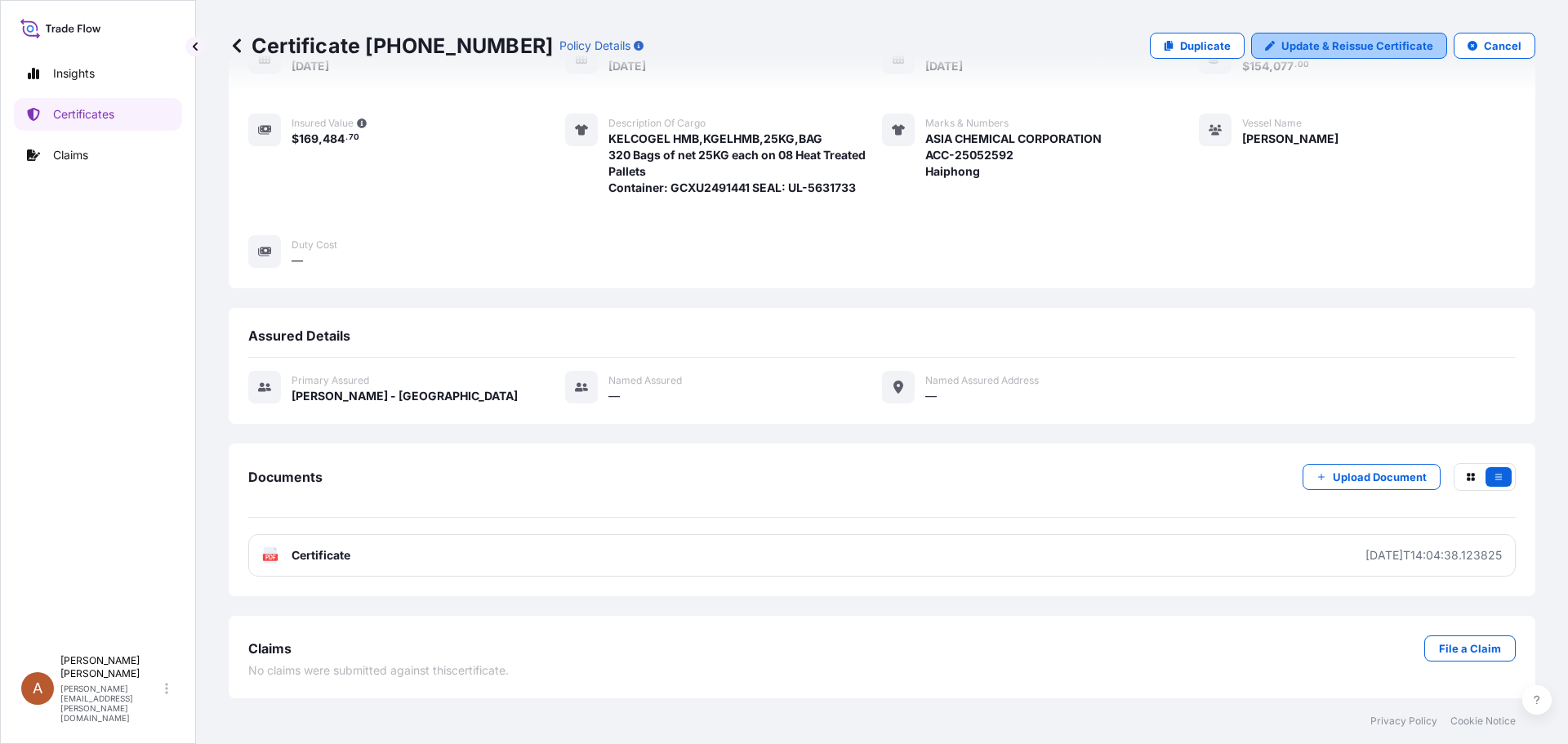
click at [1302, 45] on p "Update & Reissue Certificate" at bounding box center [1357, 45] width 152 height 16
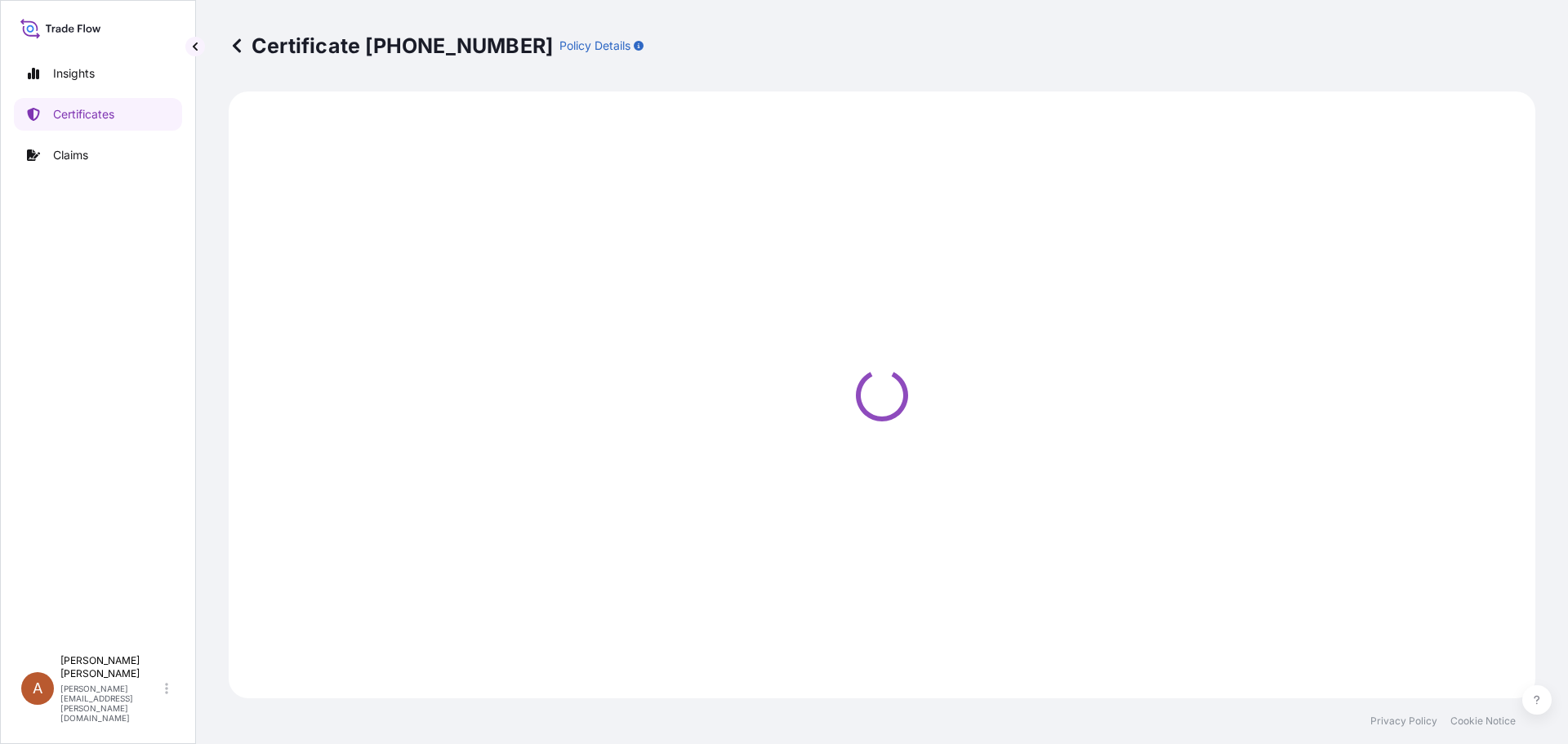
select select "Road / [GEOGRAPHIC_DATA]"
select select "Sea"
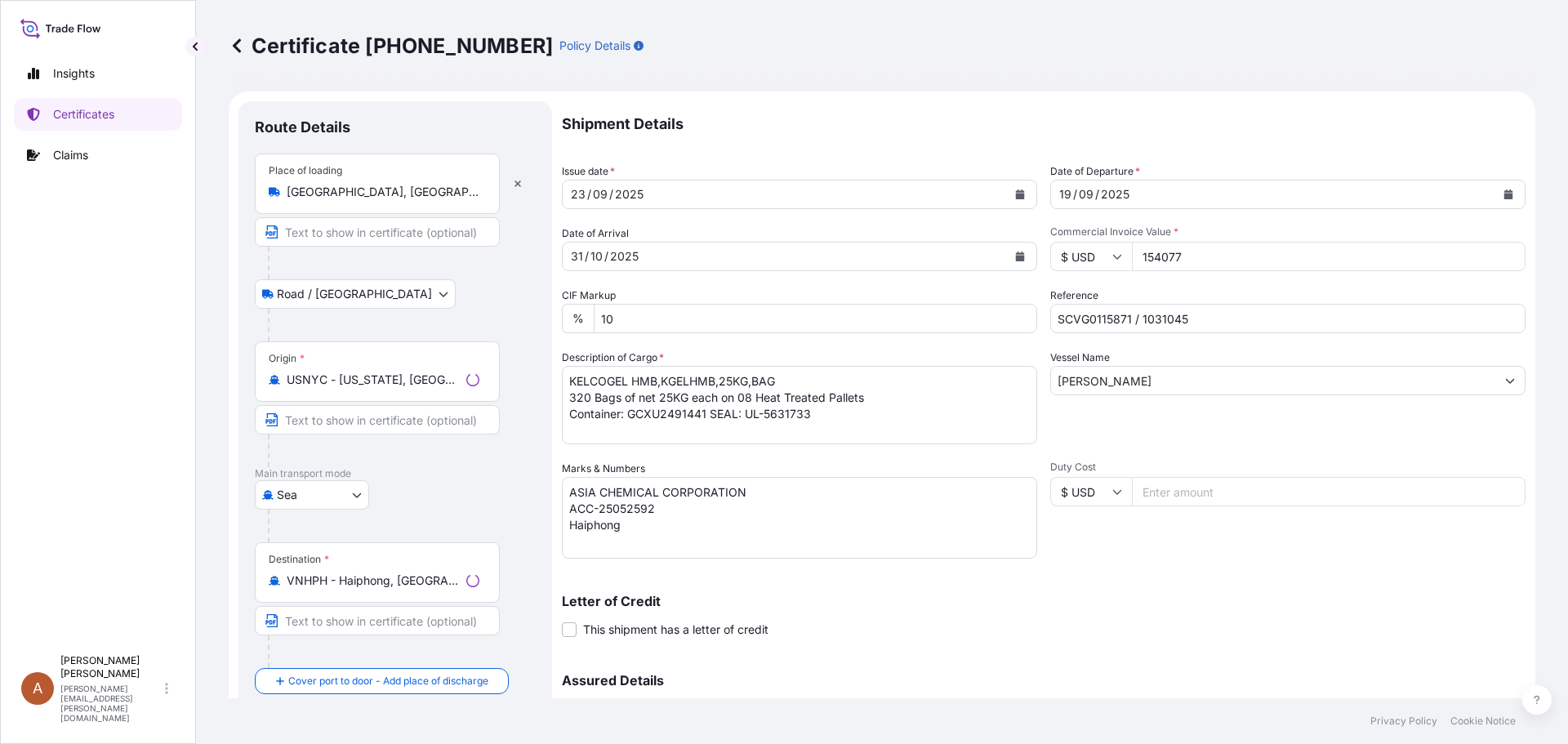
select select "31650"
drag, startPoint x: 586, startPoint y: 396, endPoint x: 578, endPoint y: 397, distance: 8.1
click at [578, 397] on textarea "KELCOGEL HMB,KGELHMB,25KG,BAG 320 Bags of net 25KG each on 08 Heat Treated Pall…" at bounding box center [799, 404] width 475 height 78
drag, startPoint x: 588, startPoint y: 397, endPoint x: 577, endPoint y: 396, distance: 11.0
click at [577, 396] on textarea "KELCOGEL HMB,KGELHMB,25KG,BAG 320 Bags of net 25KG each on 08 Heat Treated Pall…" at bounding box center [799, 404] width 475 height 78
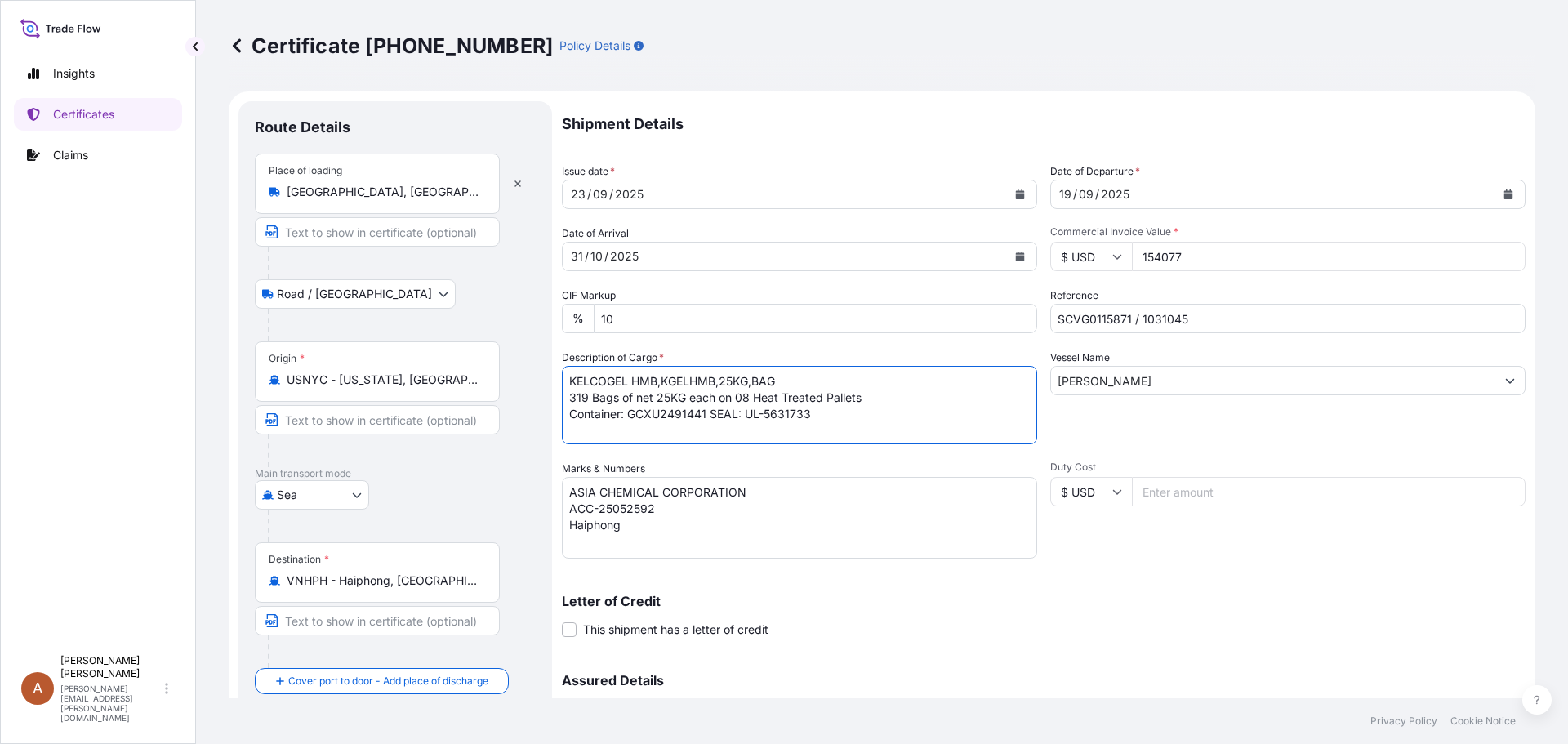
scroll to position [175, 0]
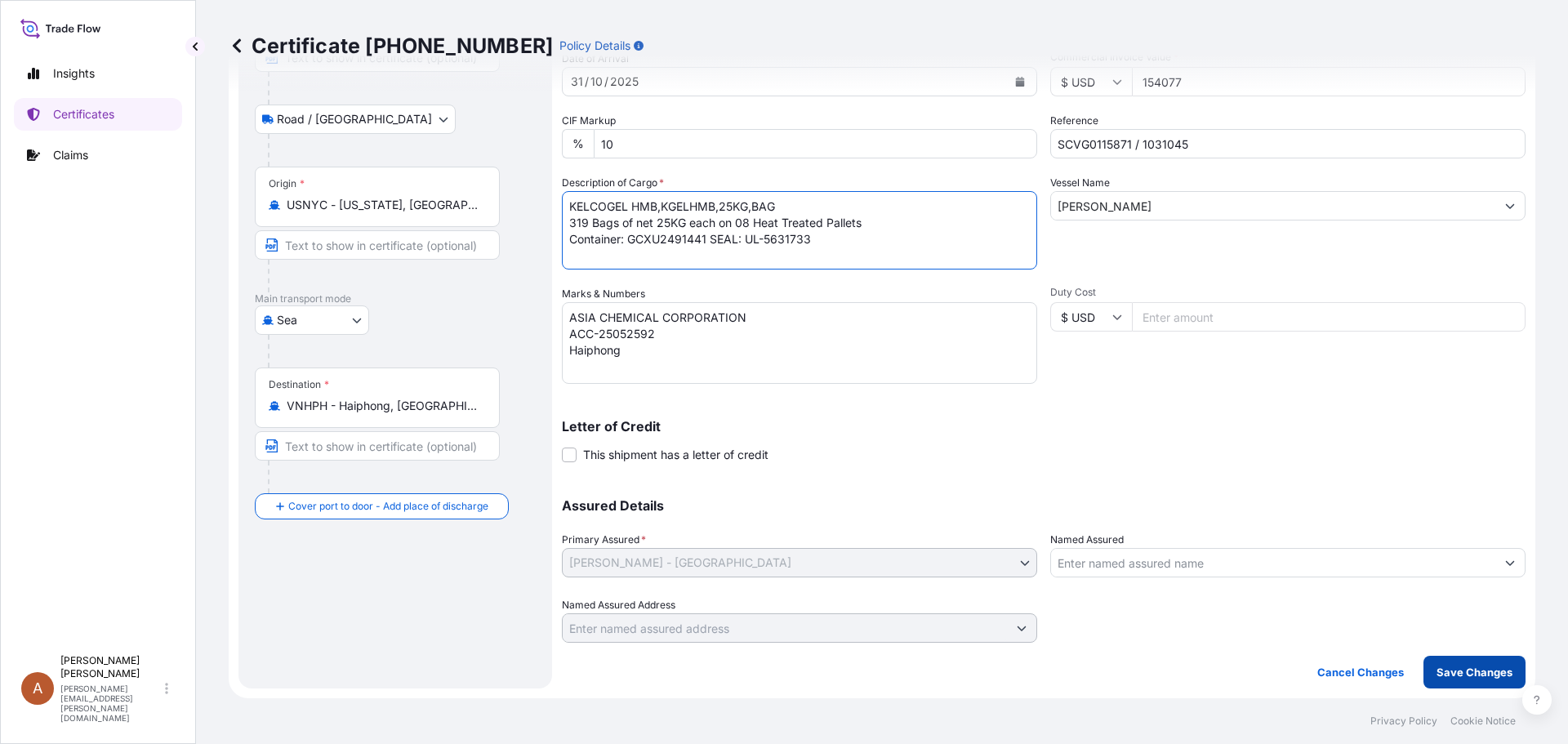
type textarea "KELCOGEL HMB,KGELHMB,25KG,BAG 319 Bags of net 25KG each on 08 Heat Treated Pall…"
click at [1465, 674] on p "Save Changes" at bounding box center [1474, 672] width 76 height 16
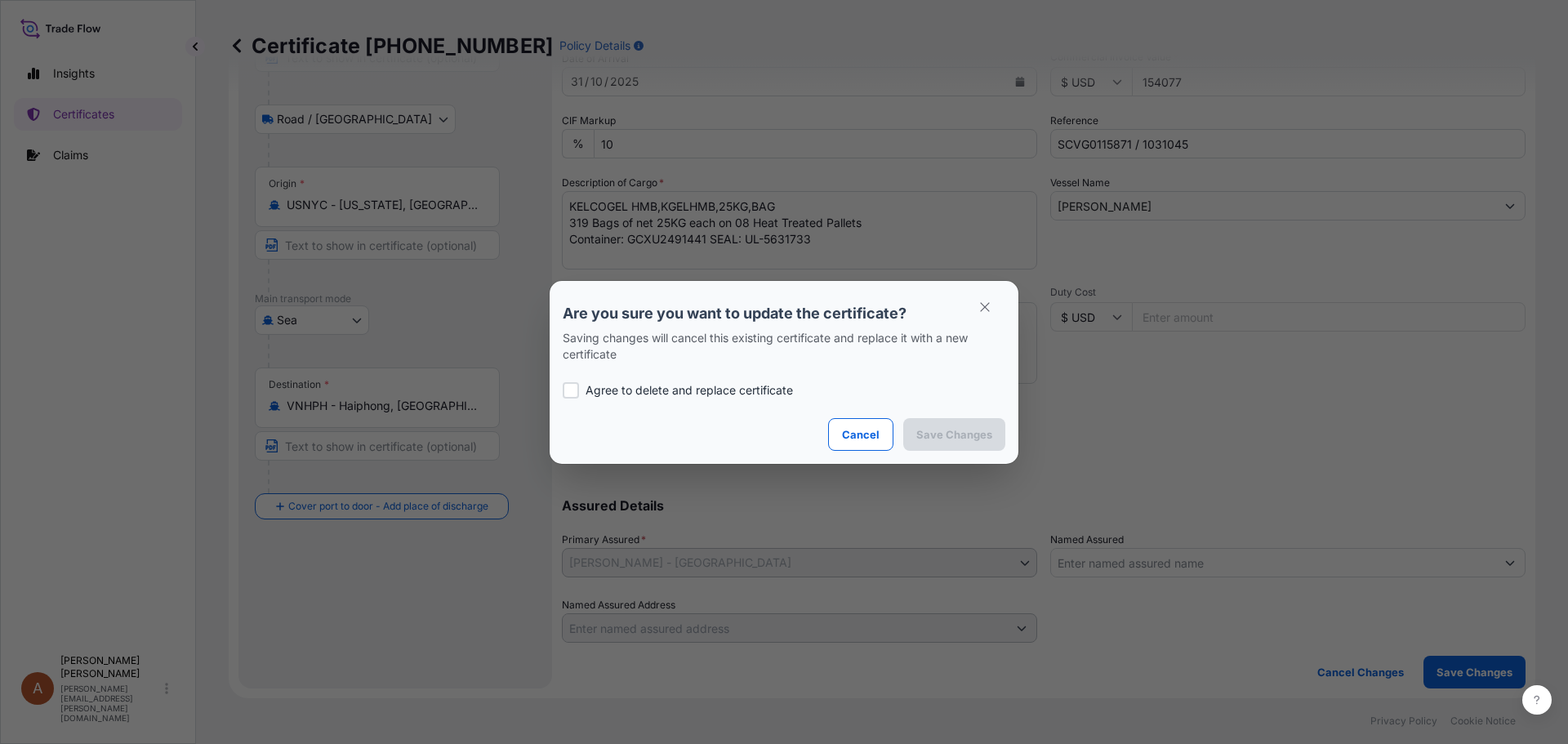
click at [571, 389] on div at bounding box center [571, 390] width 16 height 16
checkbox input "true"
click at [943, 435] on p "Save Changes" at bounding box center [954, 434] width 76 height 16
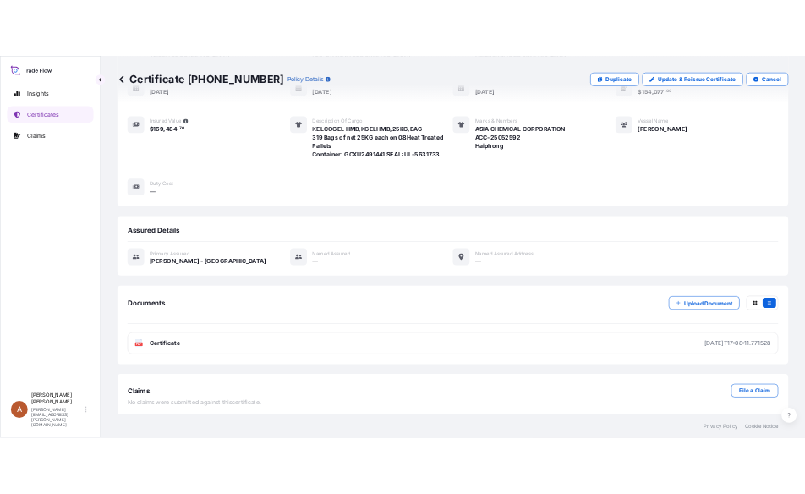
scroll to position [193, 0]
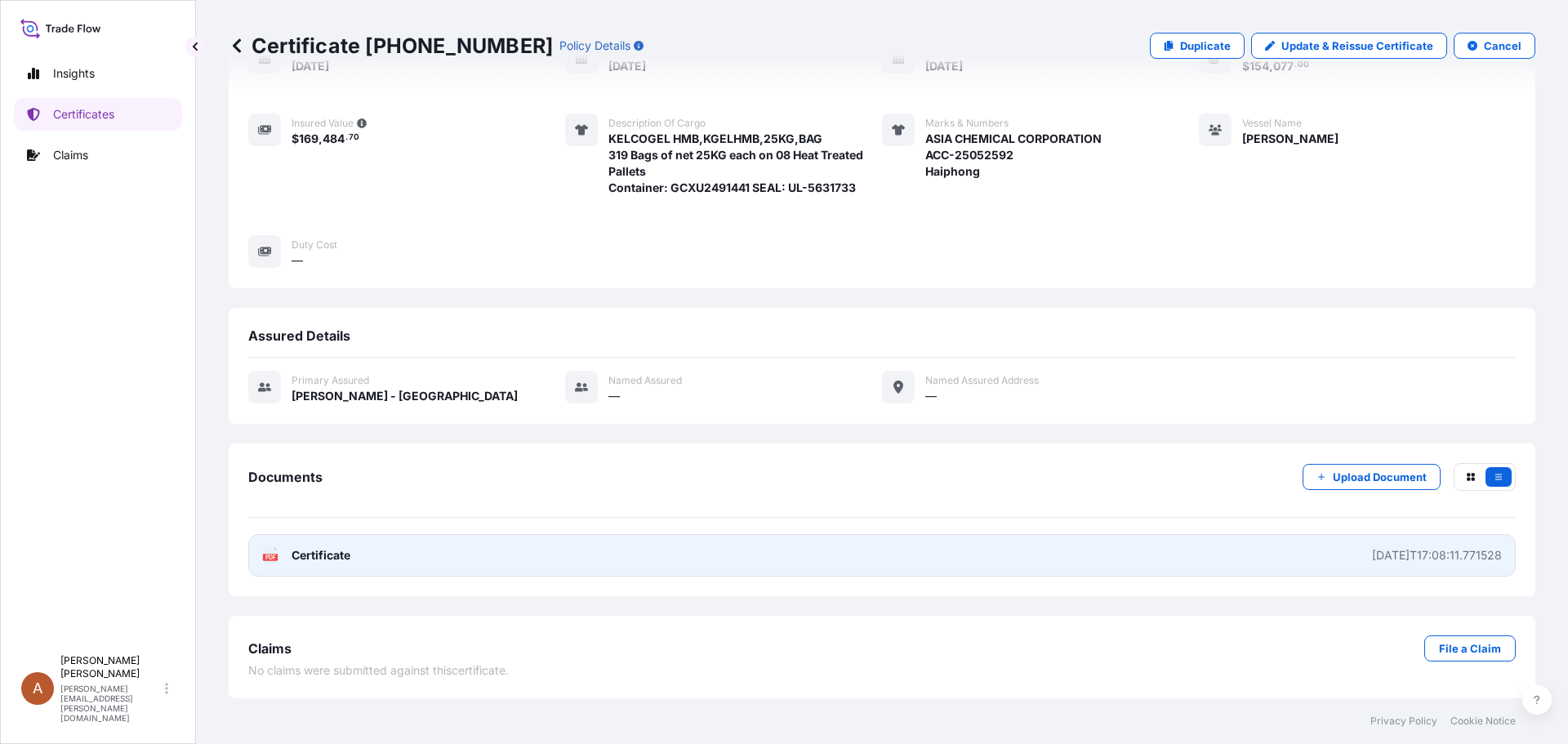
click at [294, 560] on span "Certificate" at bounding box center [321, 555] width 59 height 16
